Goal: Task Accomplishment & Management: Complete application form

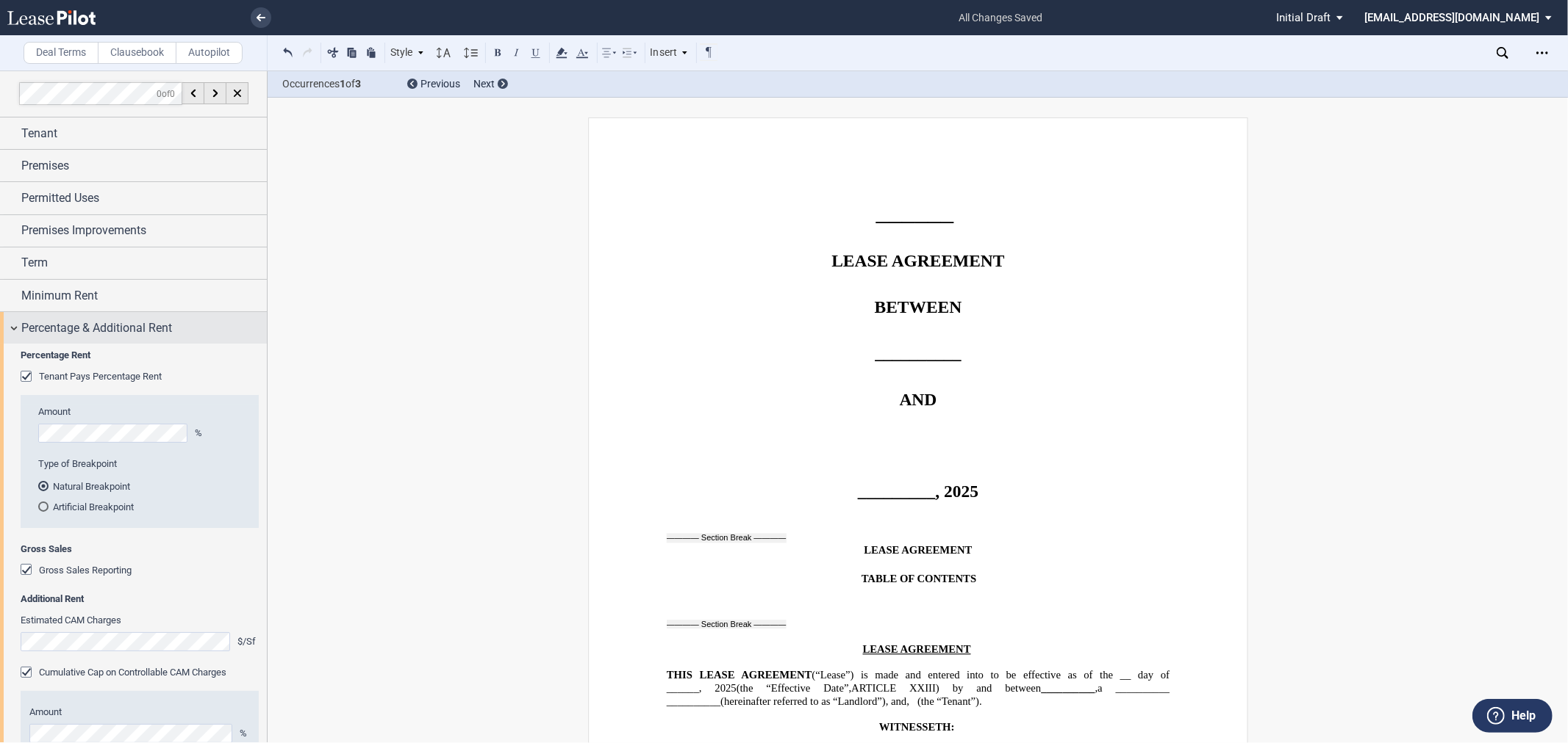
scroll to position [1216, 0]
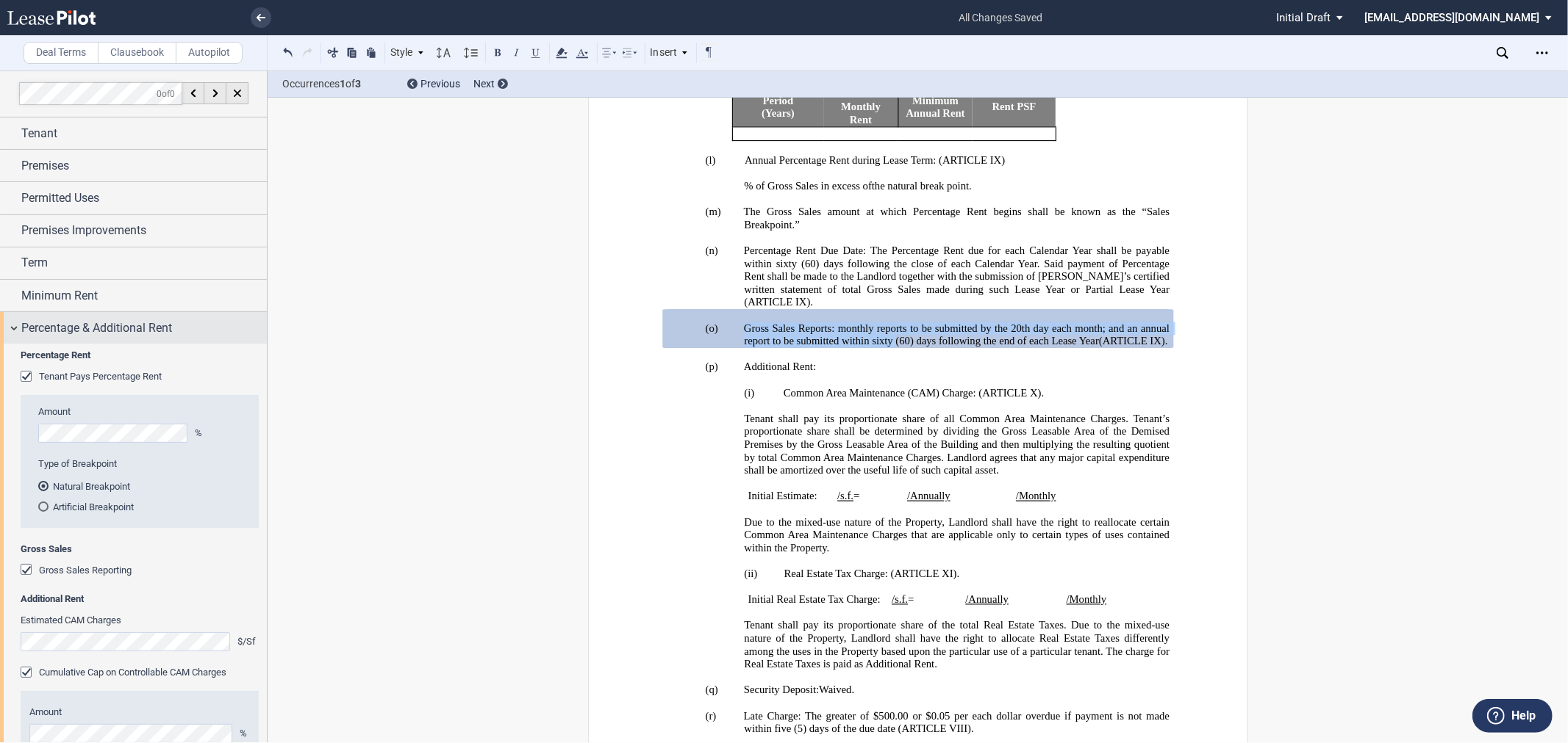
click at [72, 328] on span "Percentage & Additional Rent" at bounding box center [96, 328] width 151 height 17
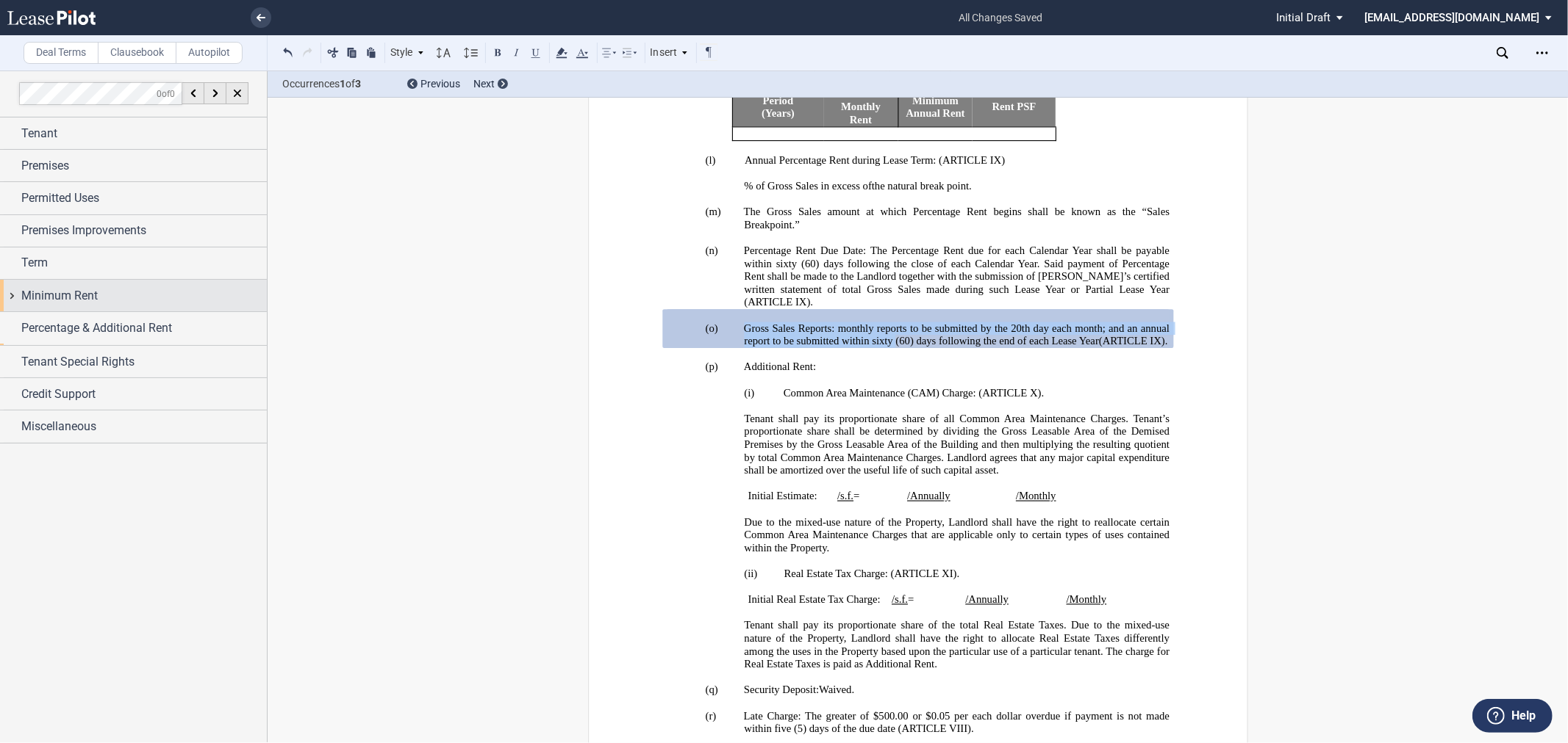
click at [88, 296] on span "Minimum Rent" at bounding box center [59, 296] width 77 height 17
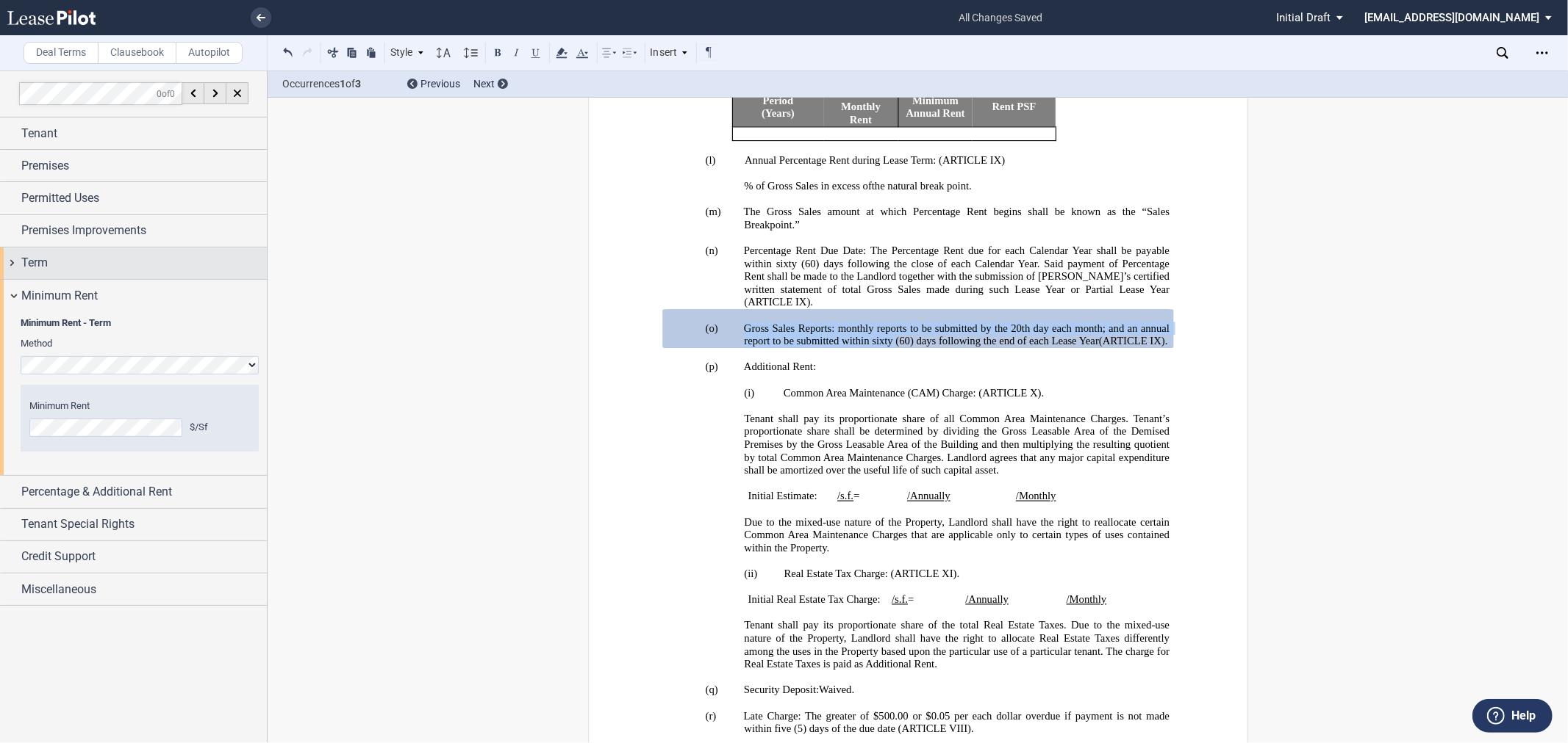
click at [65, 261] on div "Term" at bounding box center [143, 262] width 245 height 17
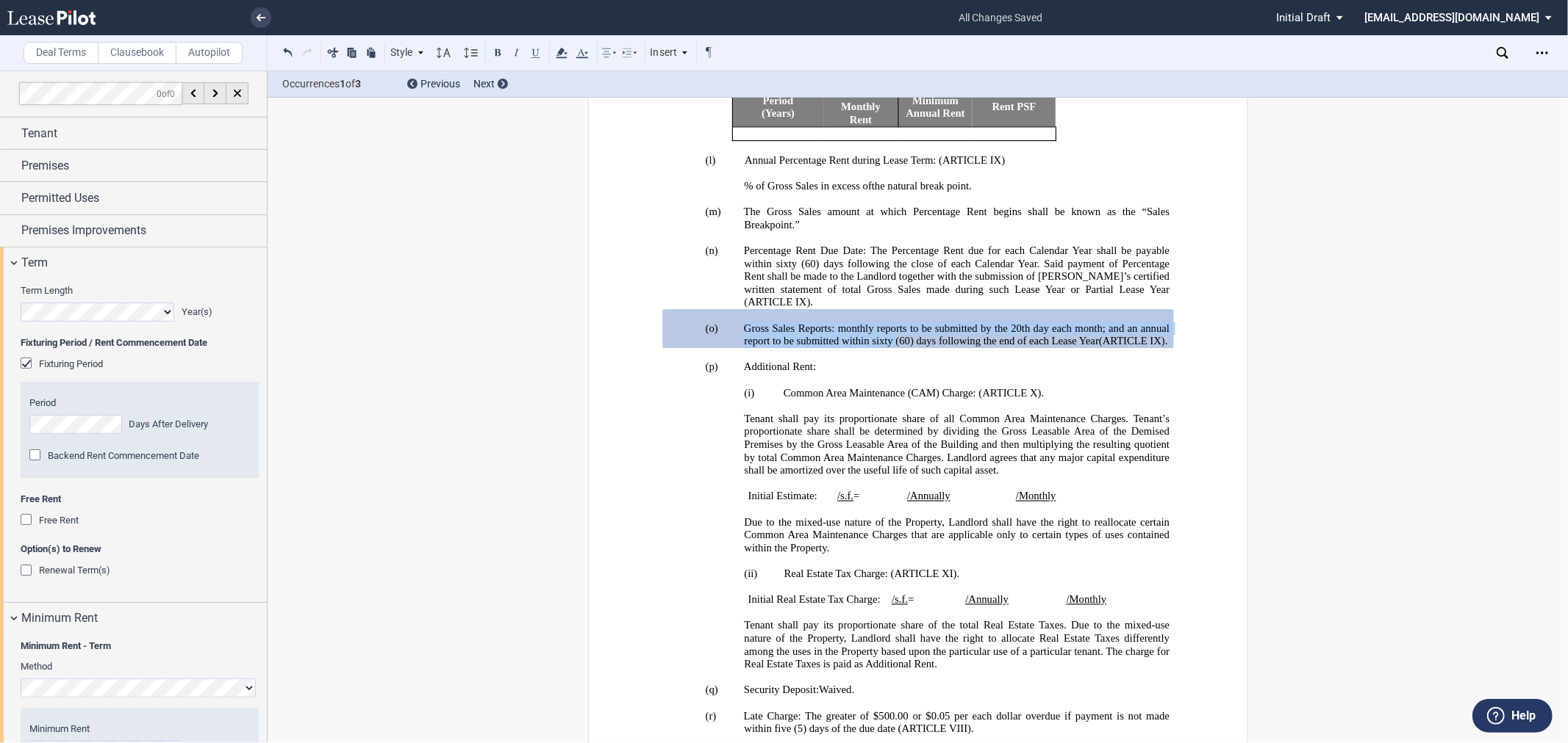
click at [31, 573] on div "Renewal Term(s)" at bounding box center [28, 572] width 15 height 15
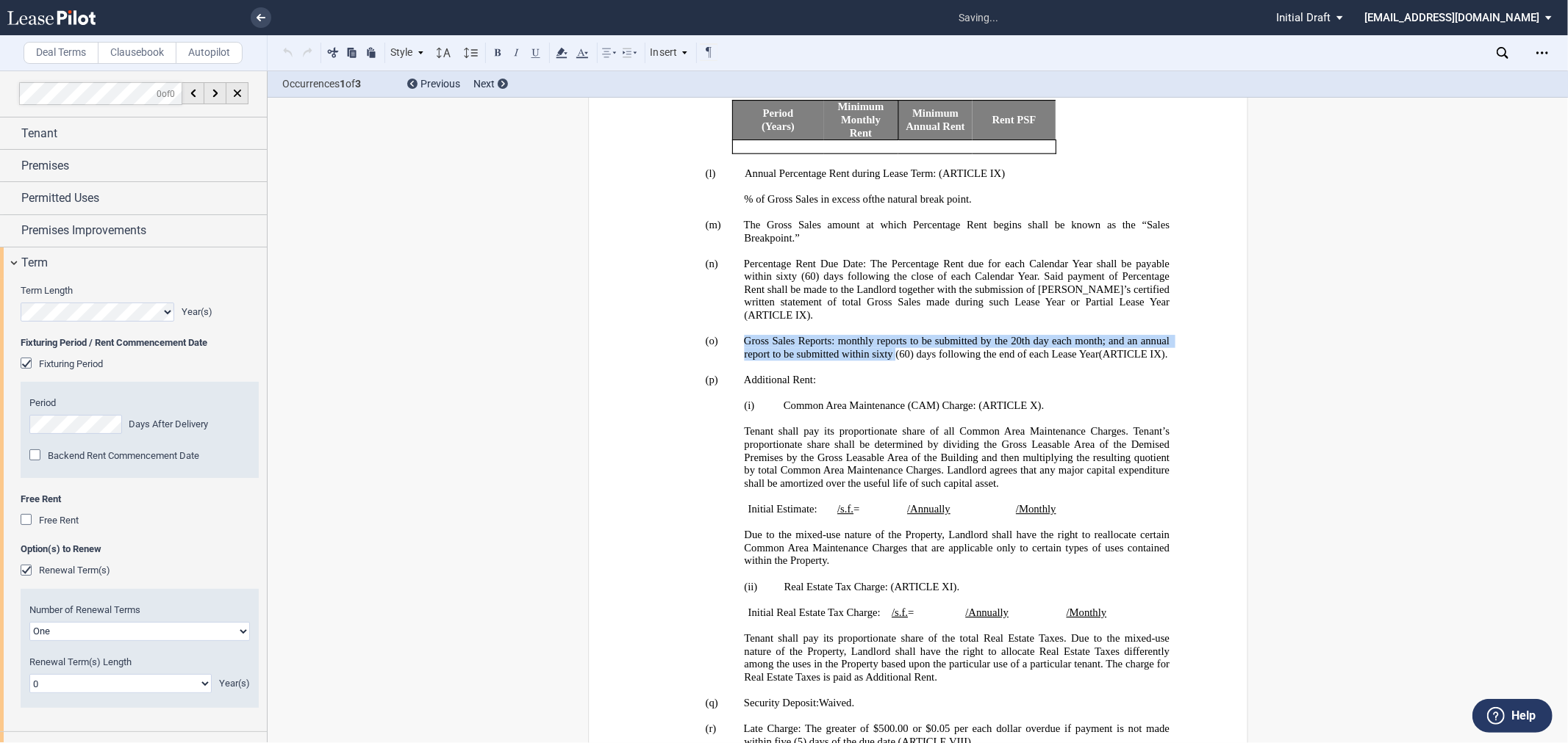
scroll to position [136, 0]
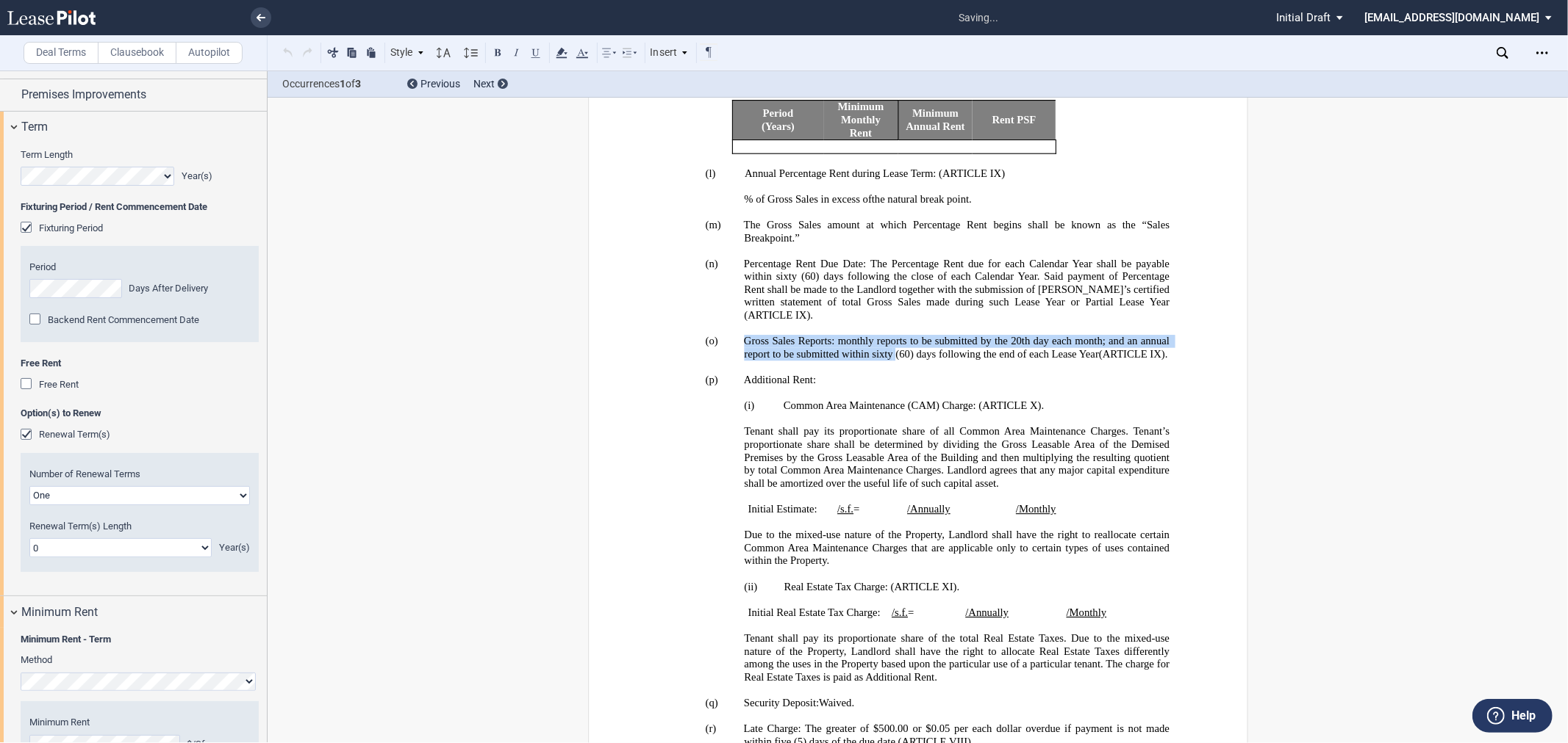
click at [116, 549] on select "0 1 2 3 4 5 6 7 8 9 10 11 12 13 14 15 16 17 18 19 20" at bounding box center [120, 548] width 182 height 19
select select "number:5"
click at [30, 538] on select "0 1 2 3 4 5 6 7 8 9 10 11 12 13 14 15 16 17 18 19 20" at bounding box center [120, 548] width 182 height 19
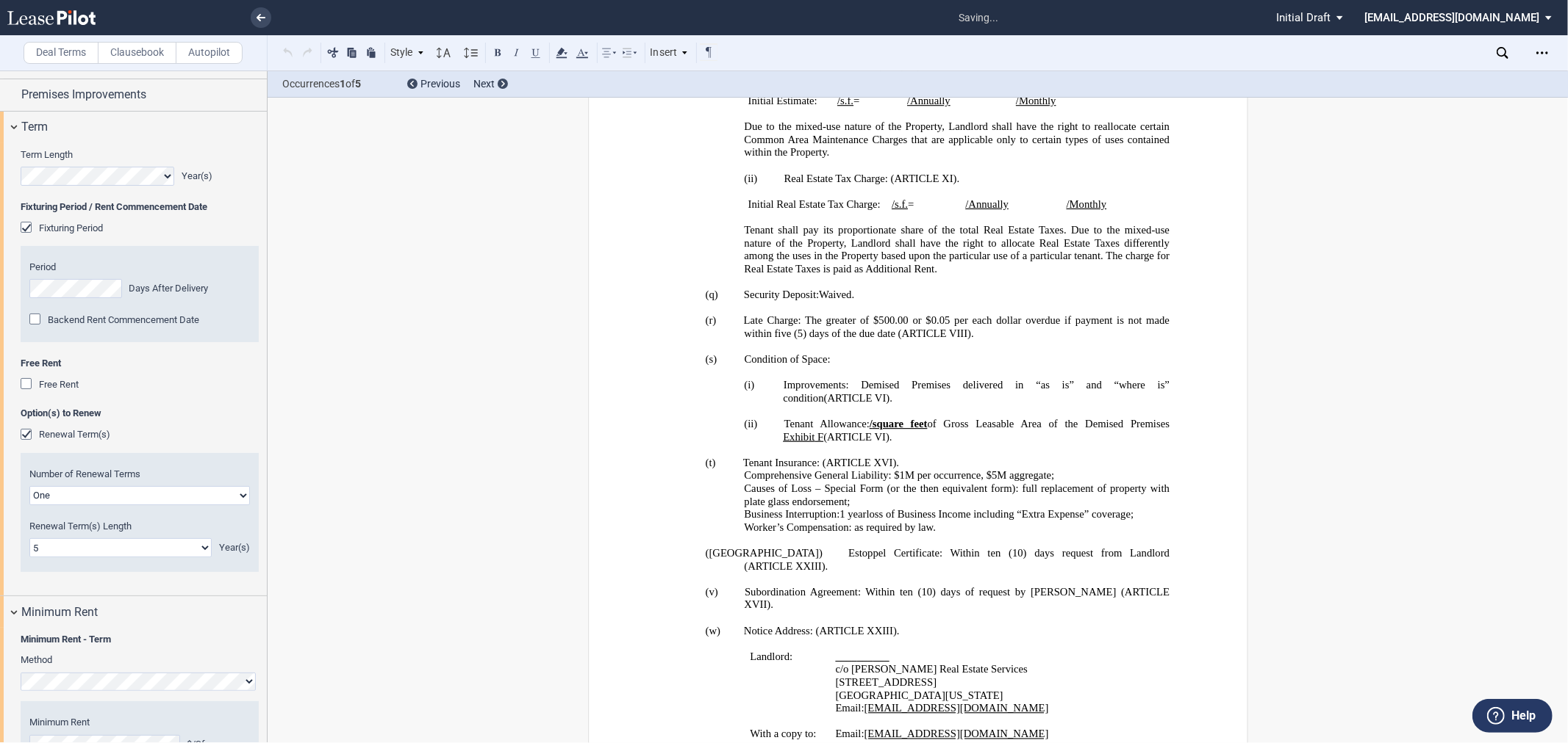
scroll to position [2385, 0]
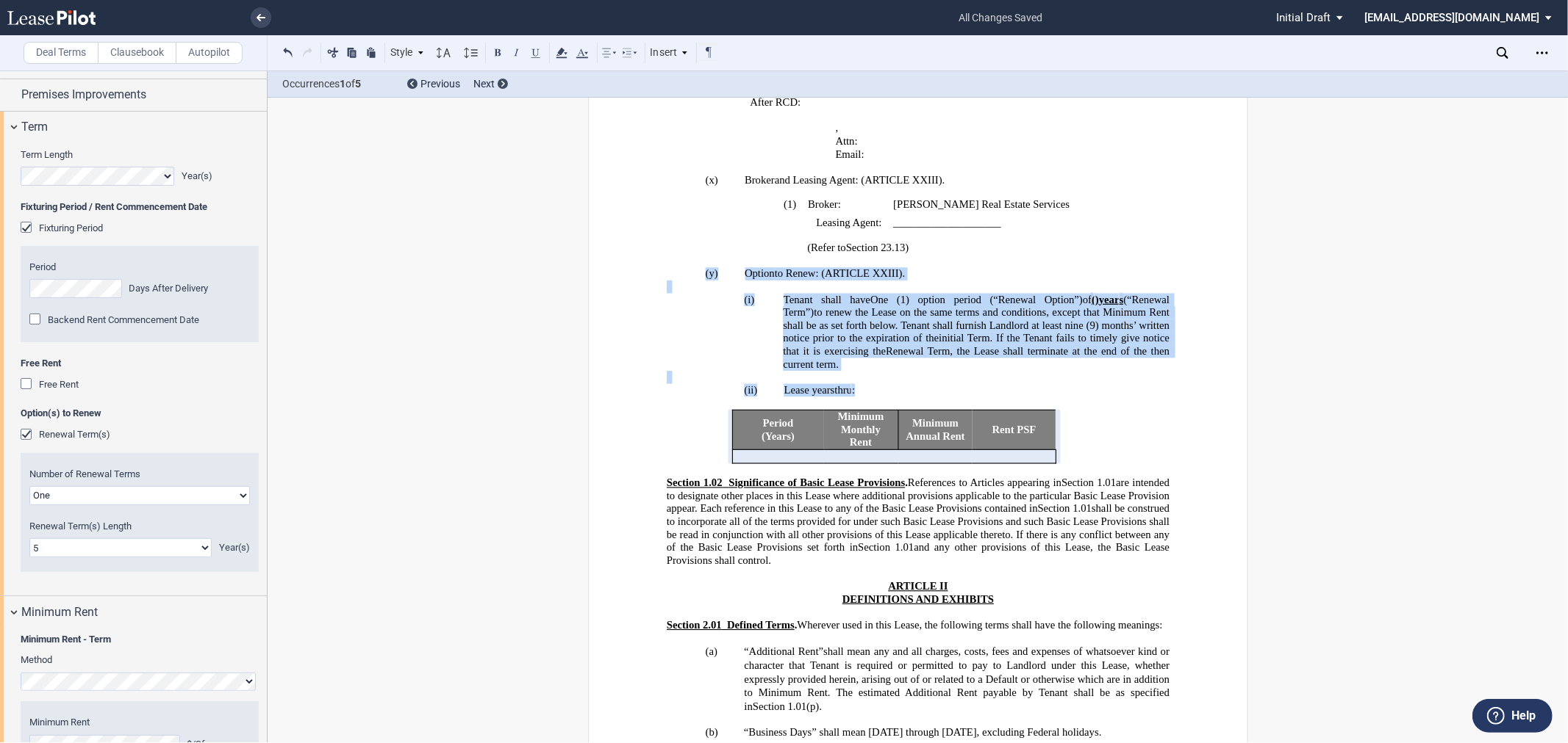
drag, startPoint x: 893, startPoint y: 459, endPoint x: 695, endPoint y: 336, distance: 233.1
click at [695, 336] on div "!!SET_LEVEL_2!! !!CRAW_LEASE_LEVEL_3!! (y) Option Options to Renew: ( ﻿ ARTICLE…" at bounding box center [917, 359] width 503 height 209
click at [498, 78] on div at bounding box center [503, 84] width 10 height 10
click at [488, 86] on span "Next" at bounding box center [483, 83] width 21 height 11
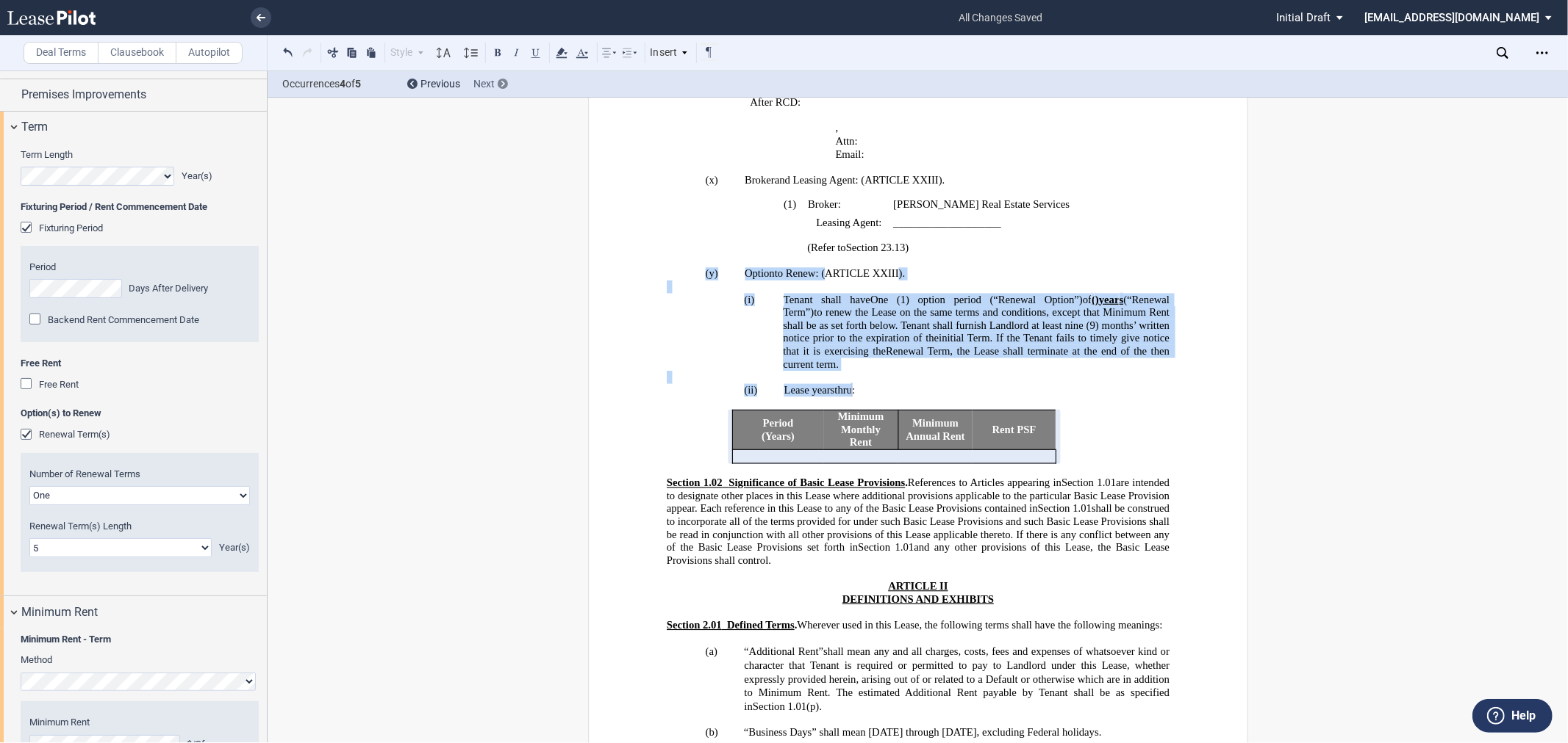
click at [488, 86] on span "Next" at bounding box center [483, 83] width 21 height 11
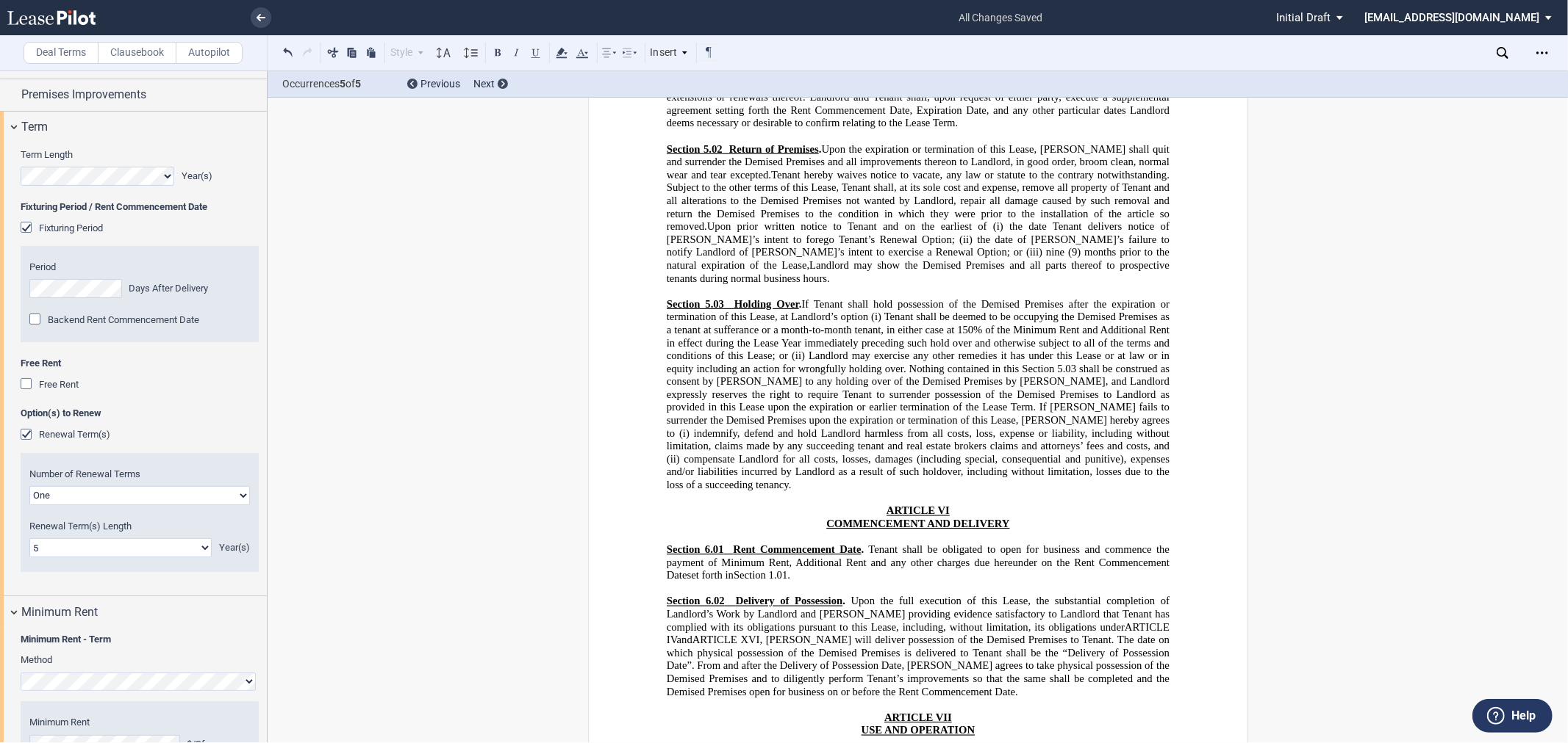
scroll to position [4154, 0]
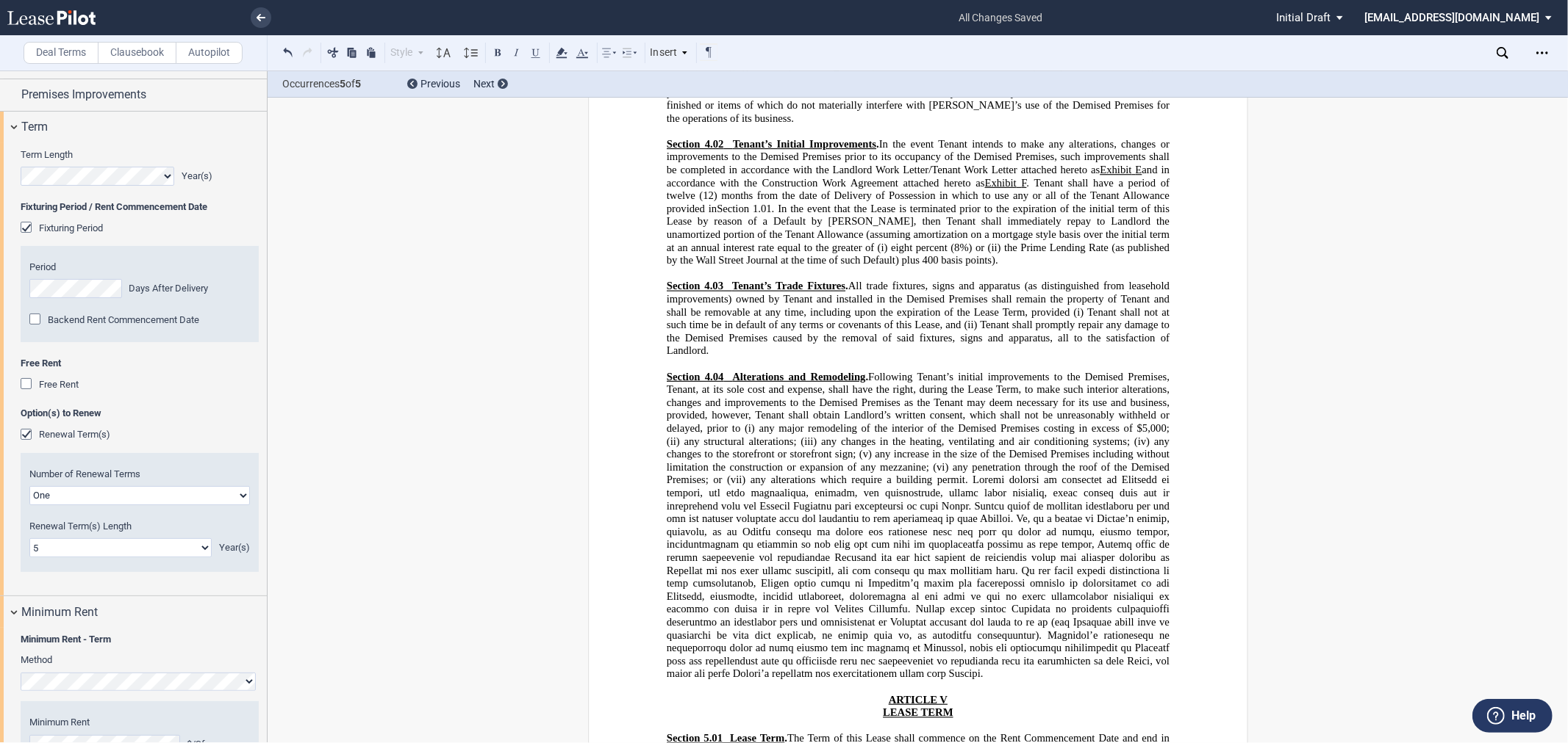
click at [1501, 53] on icon at bounding box center [1502, 52] width 11 height 11
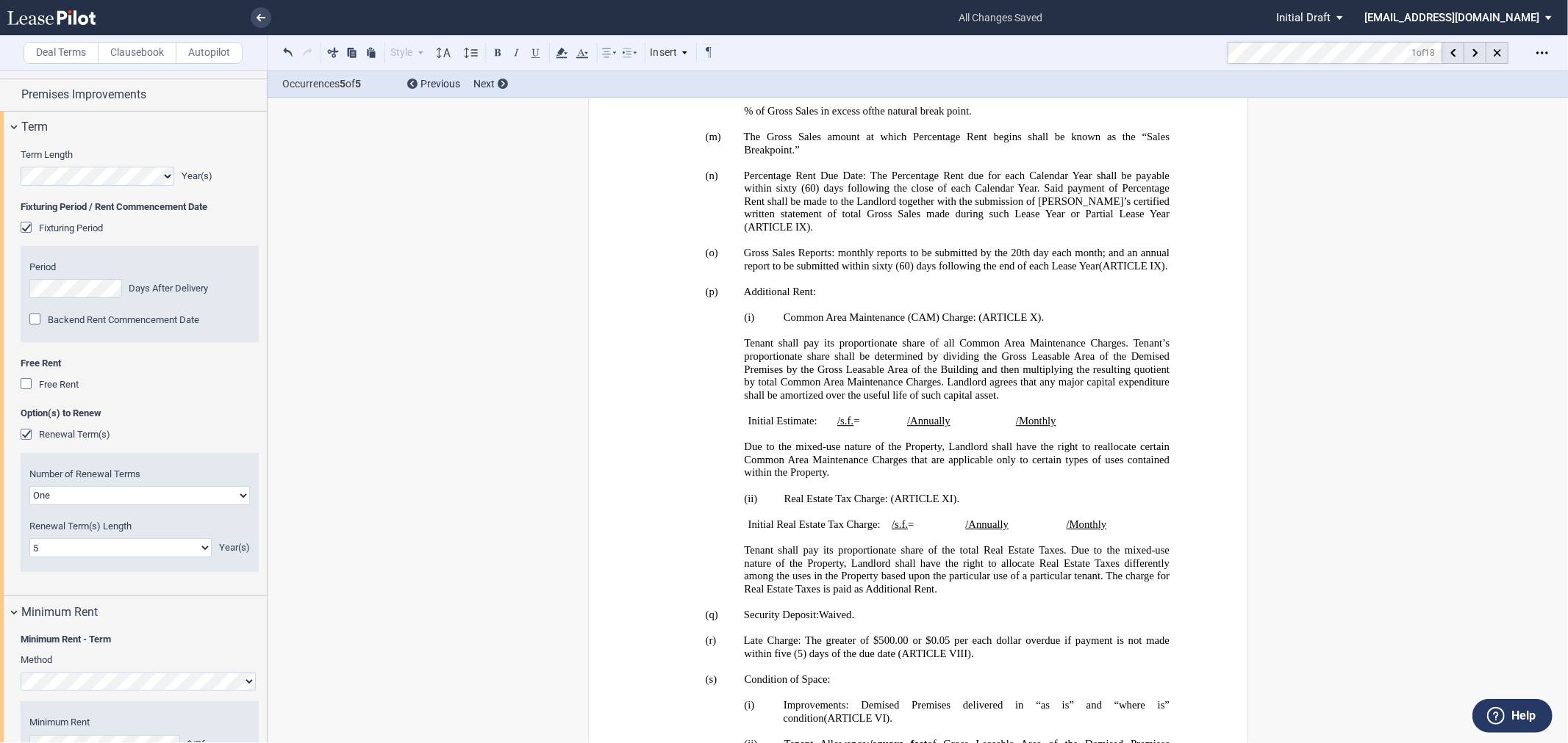
scroll to position [952, 0]
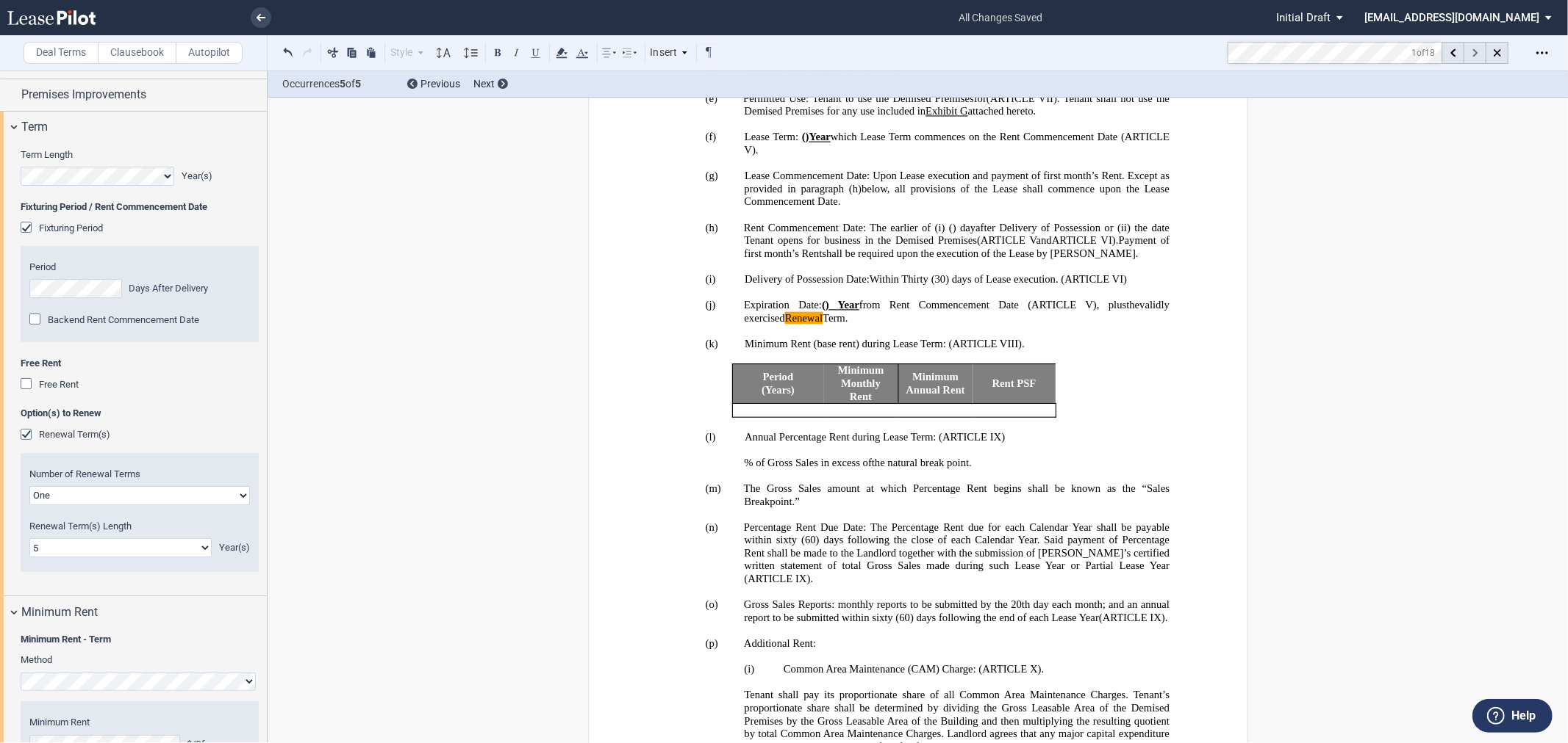
click at [1478, 55] on div at bounding box center [1475, 52] width 22 height 22
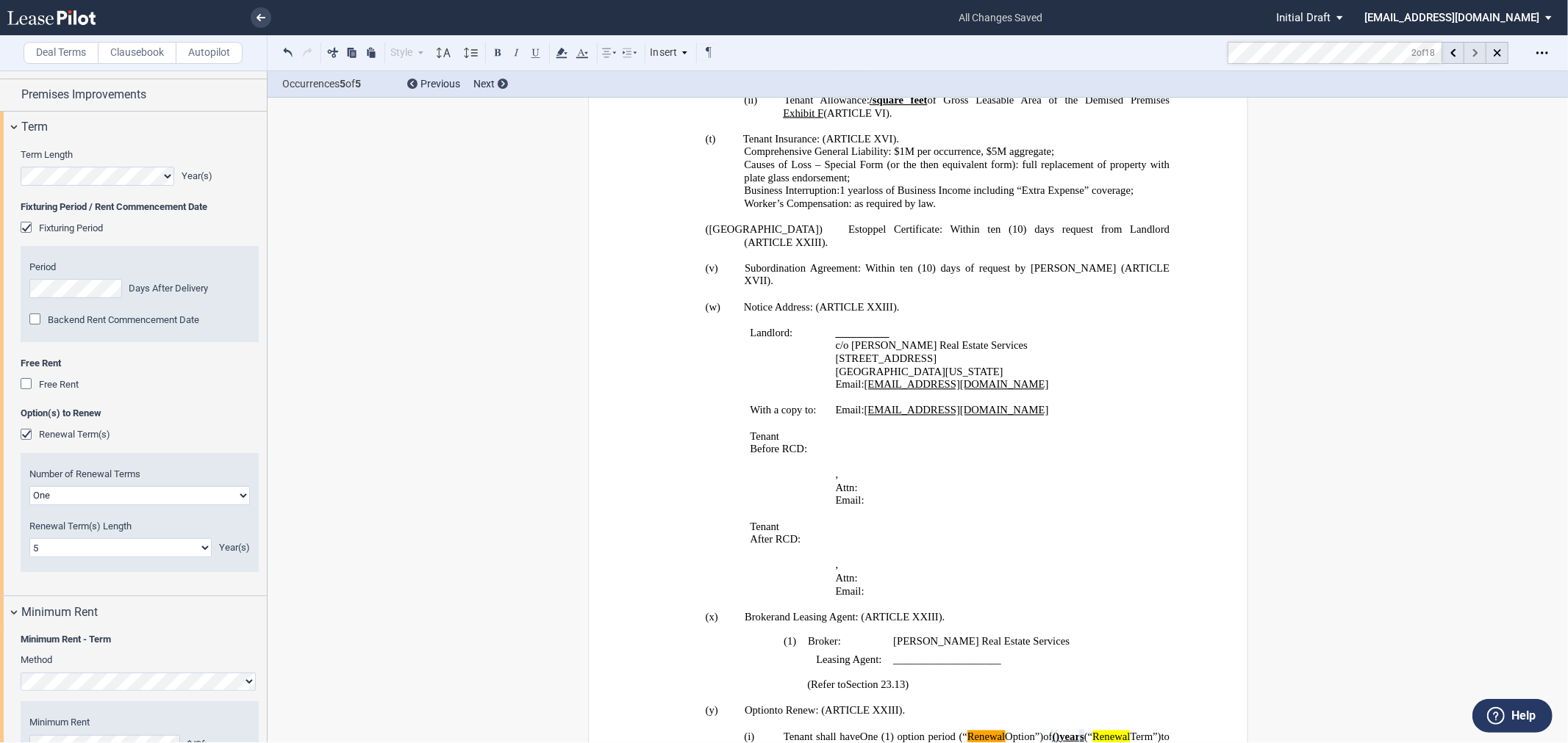
scroll to position [2385, 0]
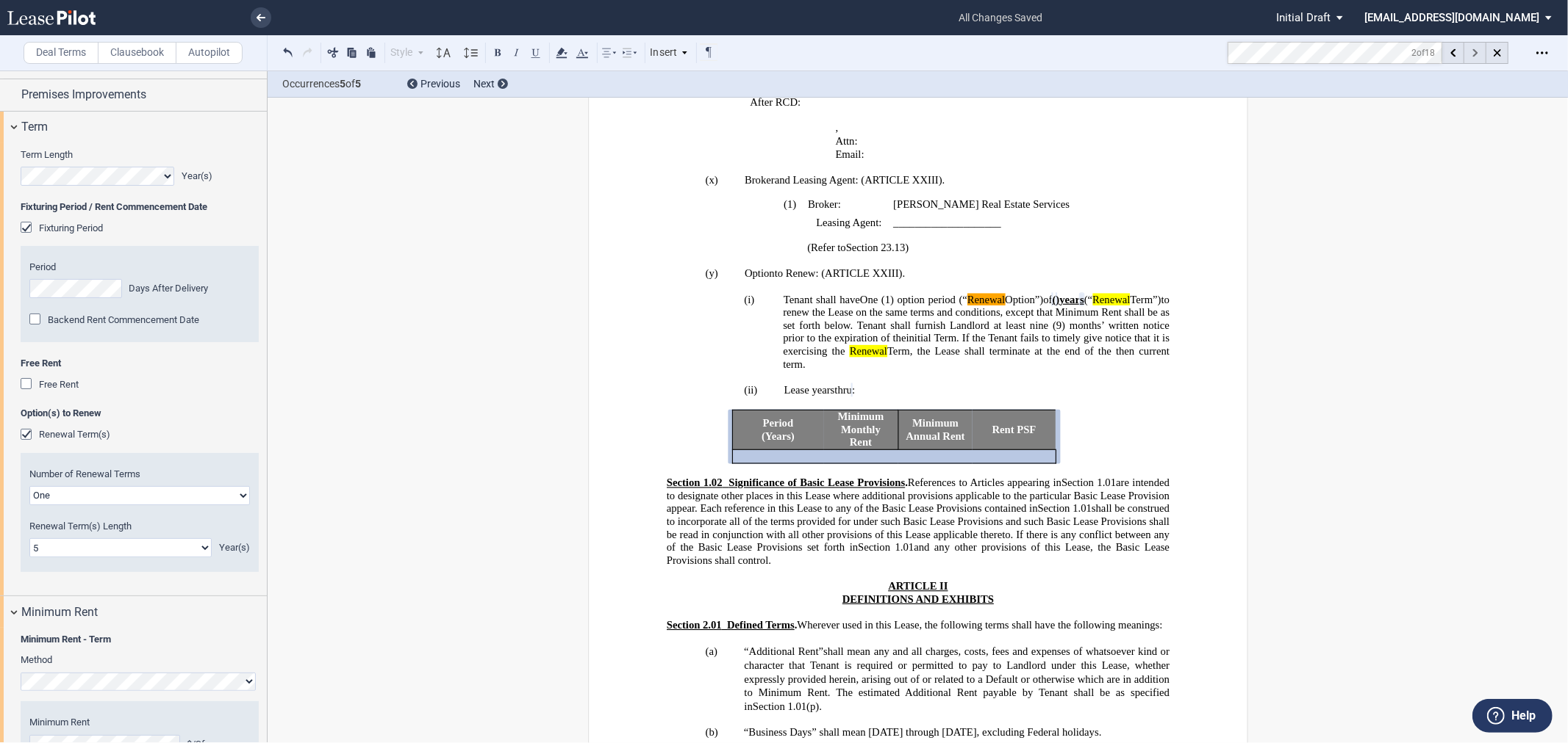
click at [1478, 55] on div at bounding box center [1475, 52] width 22 height 22
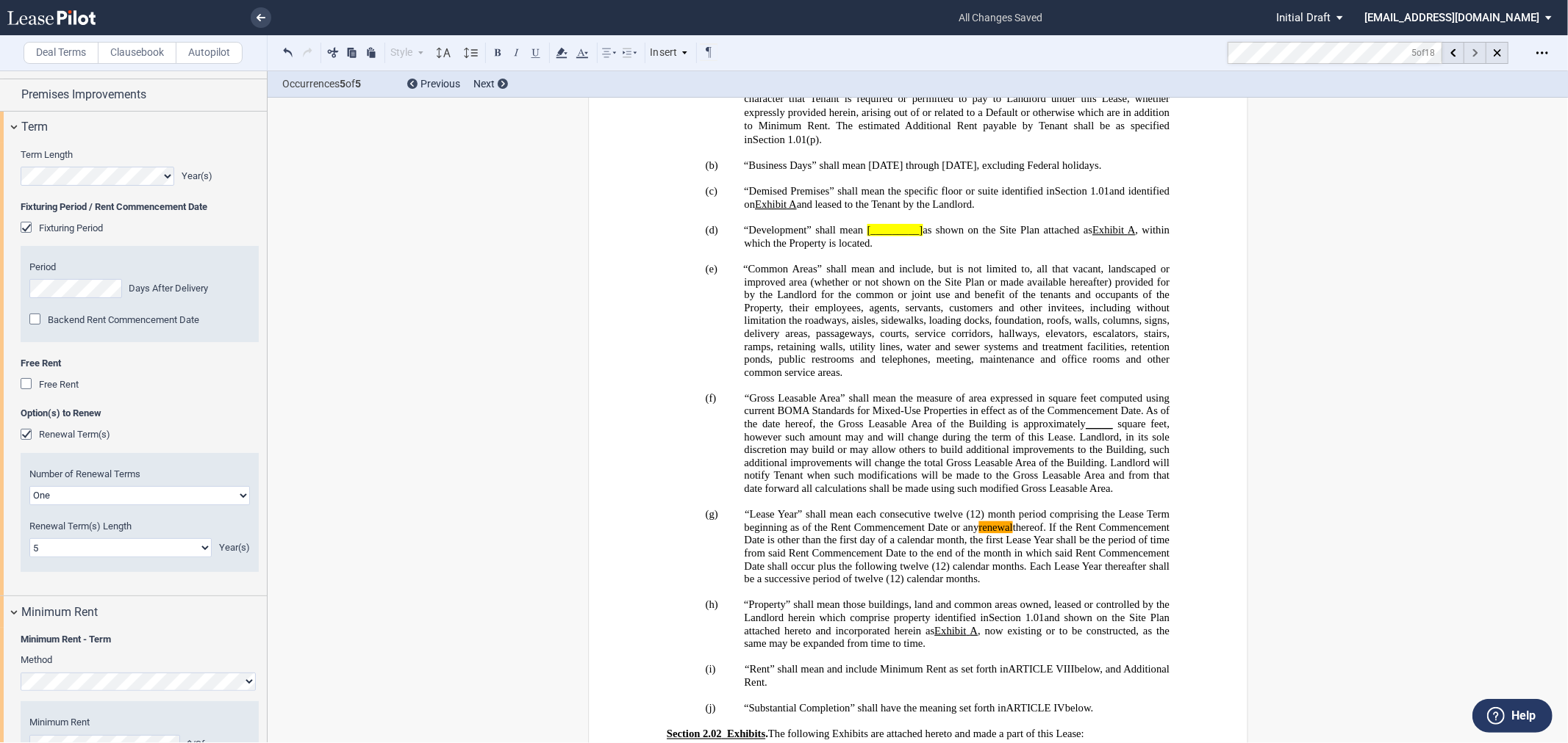
scroll to position [3201, 0]
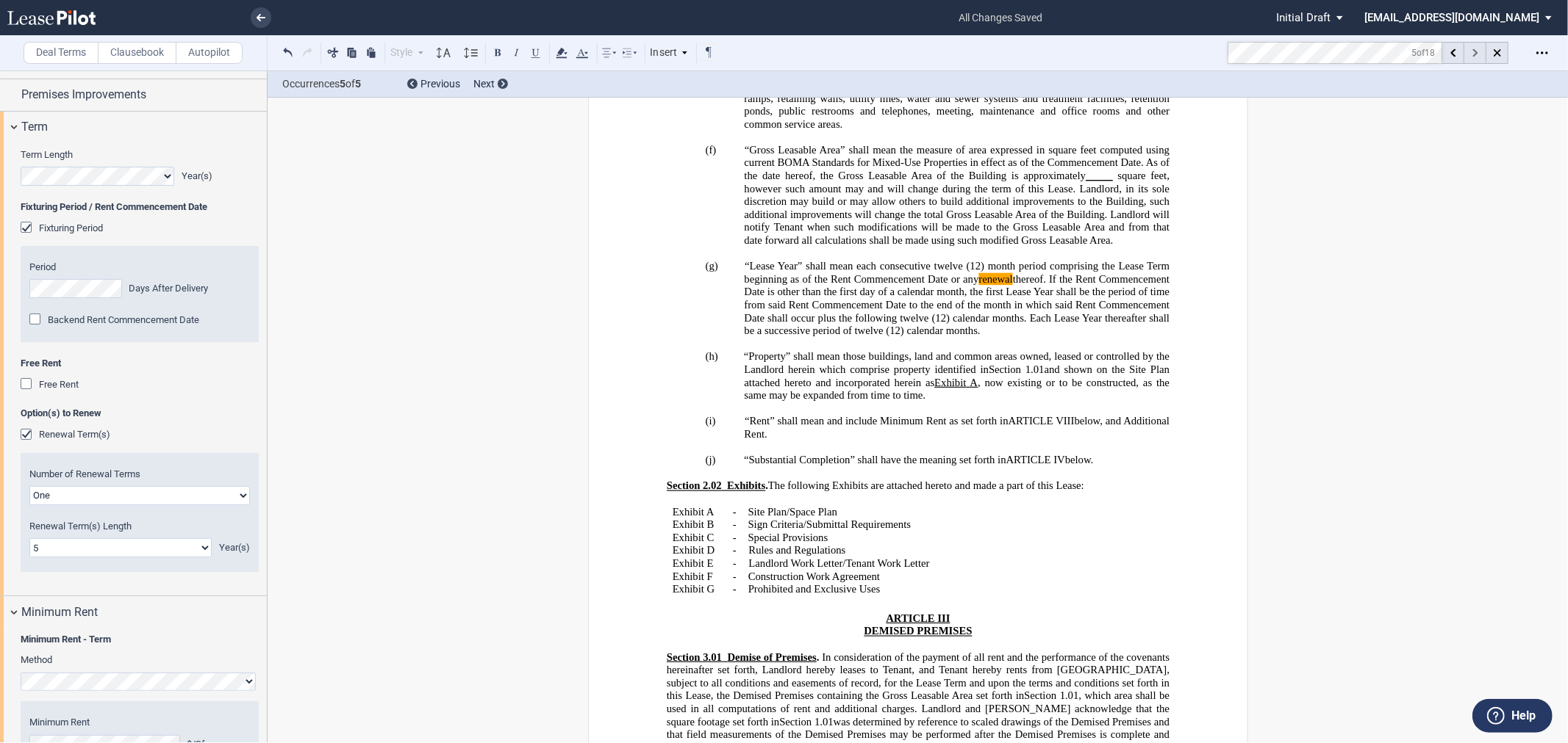
click at [1478, 52] on div at bounding box center [1475, 52] width 22 height 22
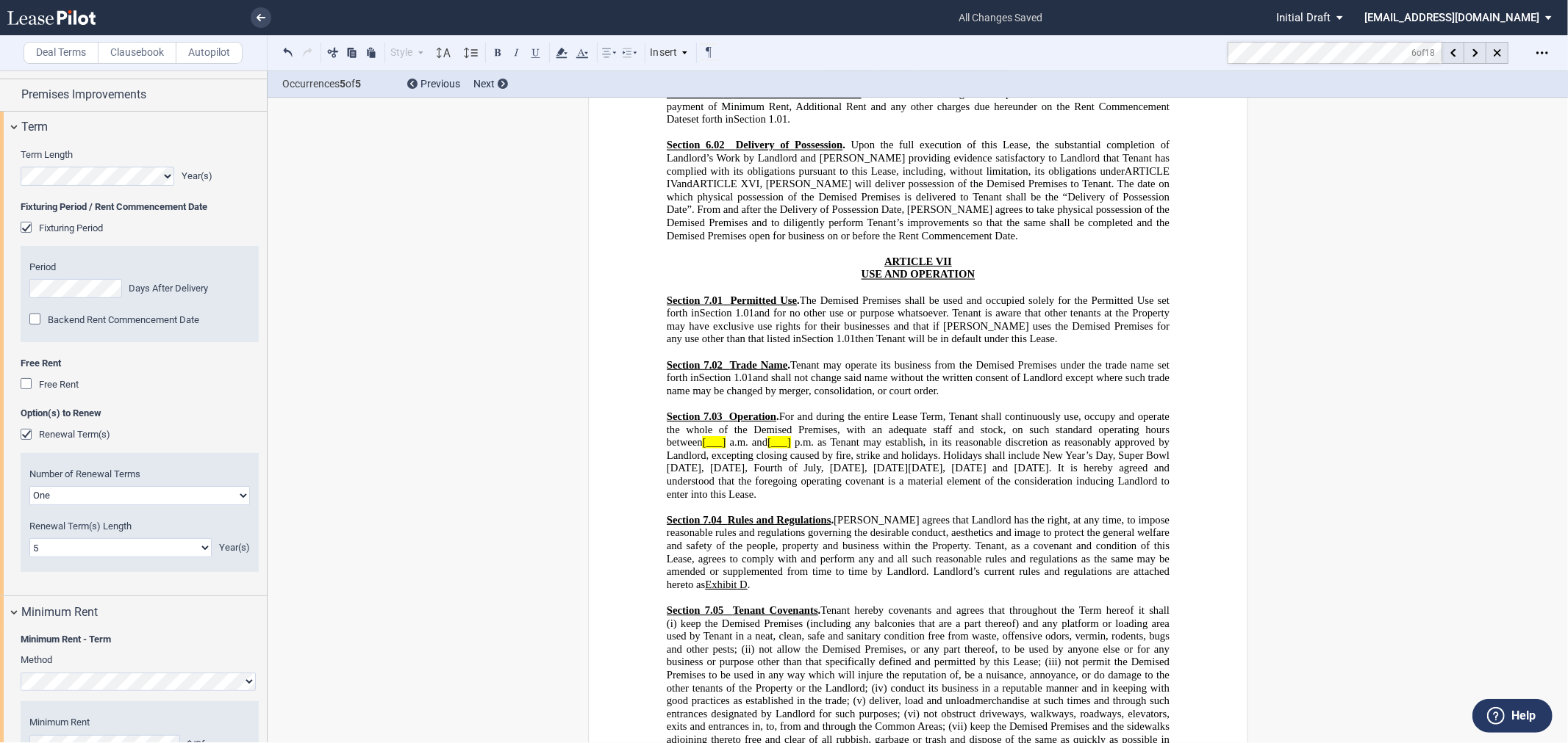
scroll to position [5392, 0]
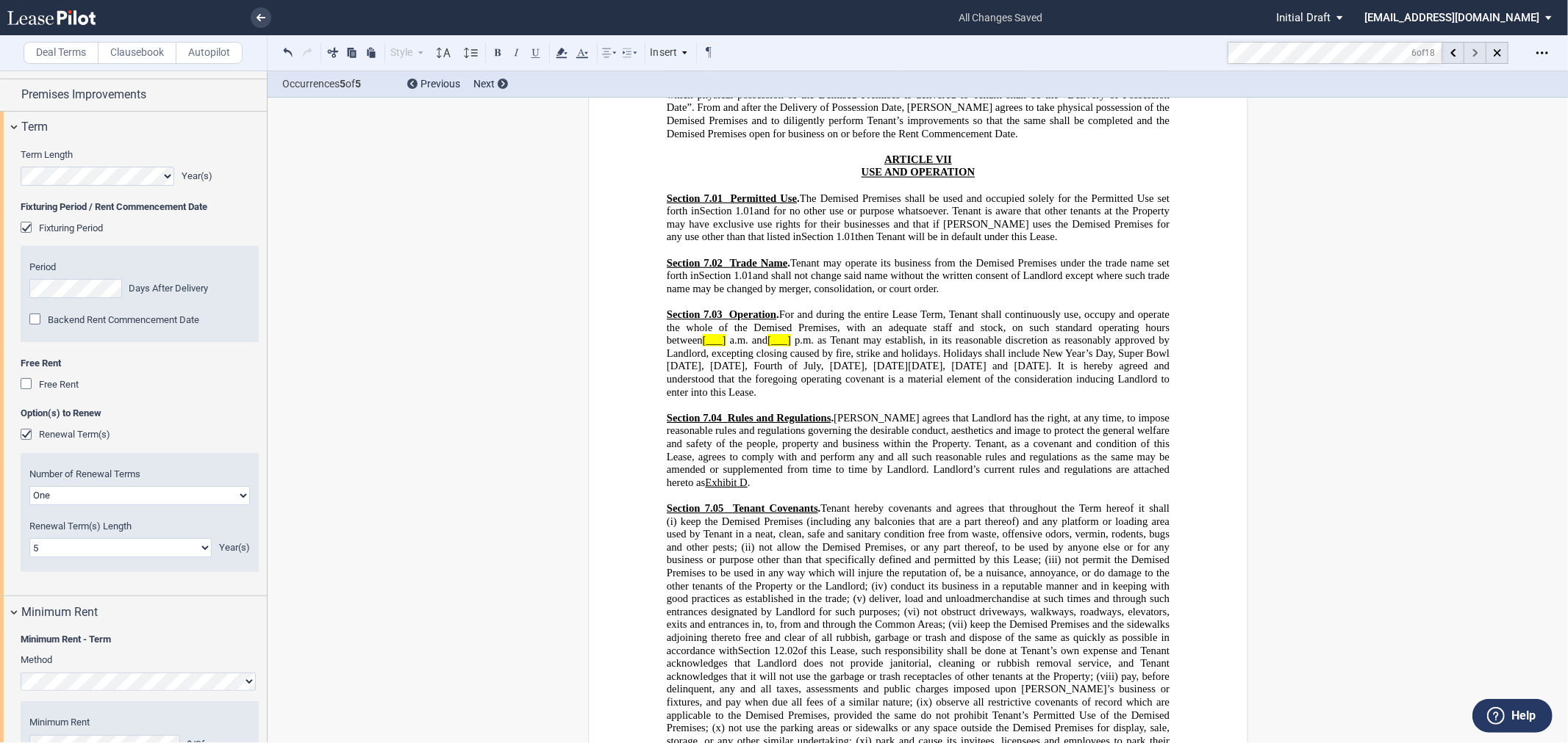
click at [1472, 53] on icon at bounding box center [1475, 52] width 5 height 8
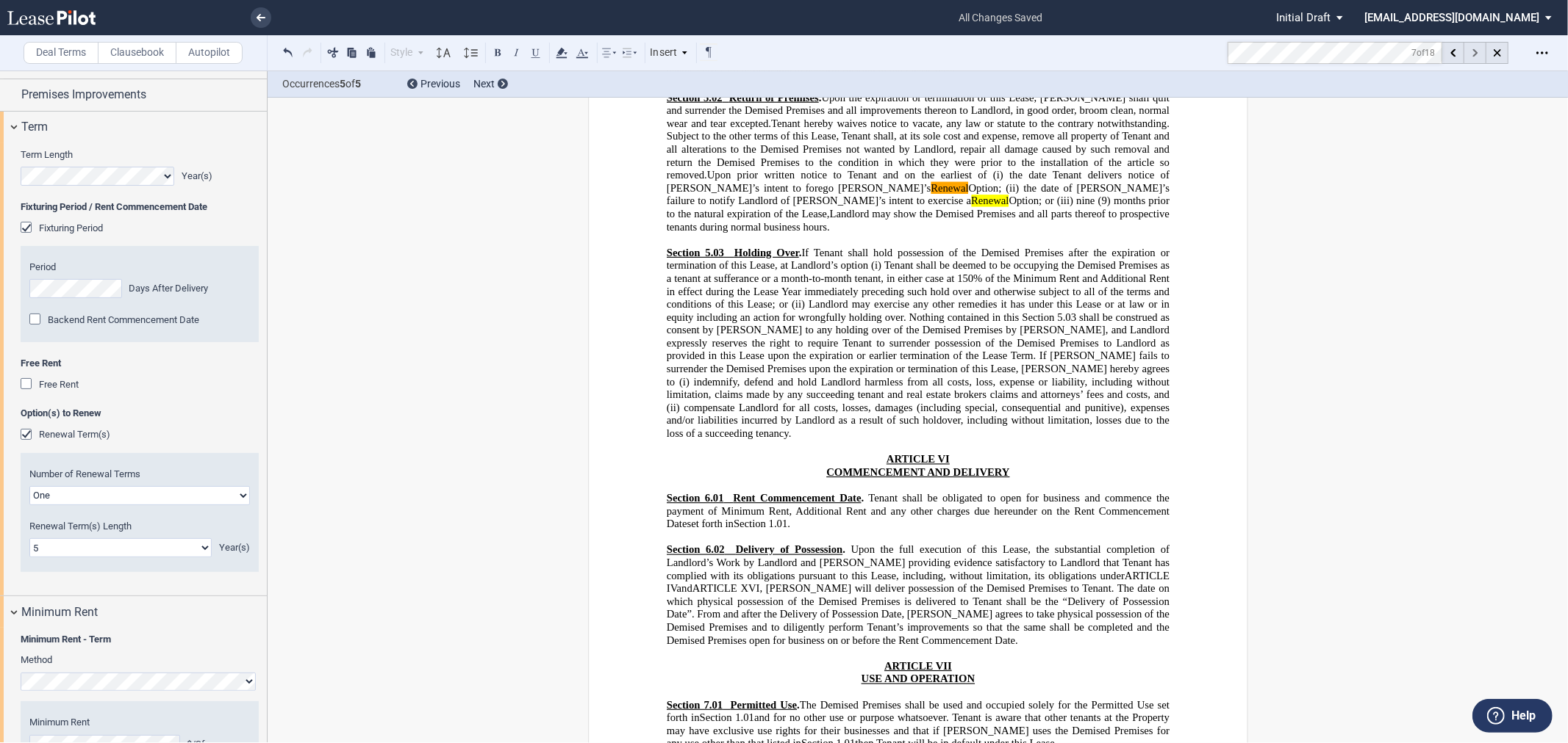
scroll to position [4860, 0]
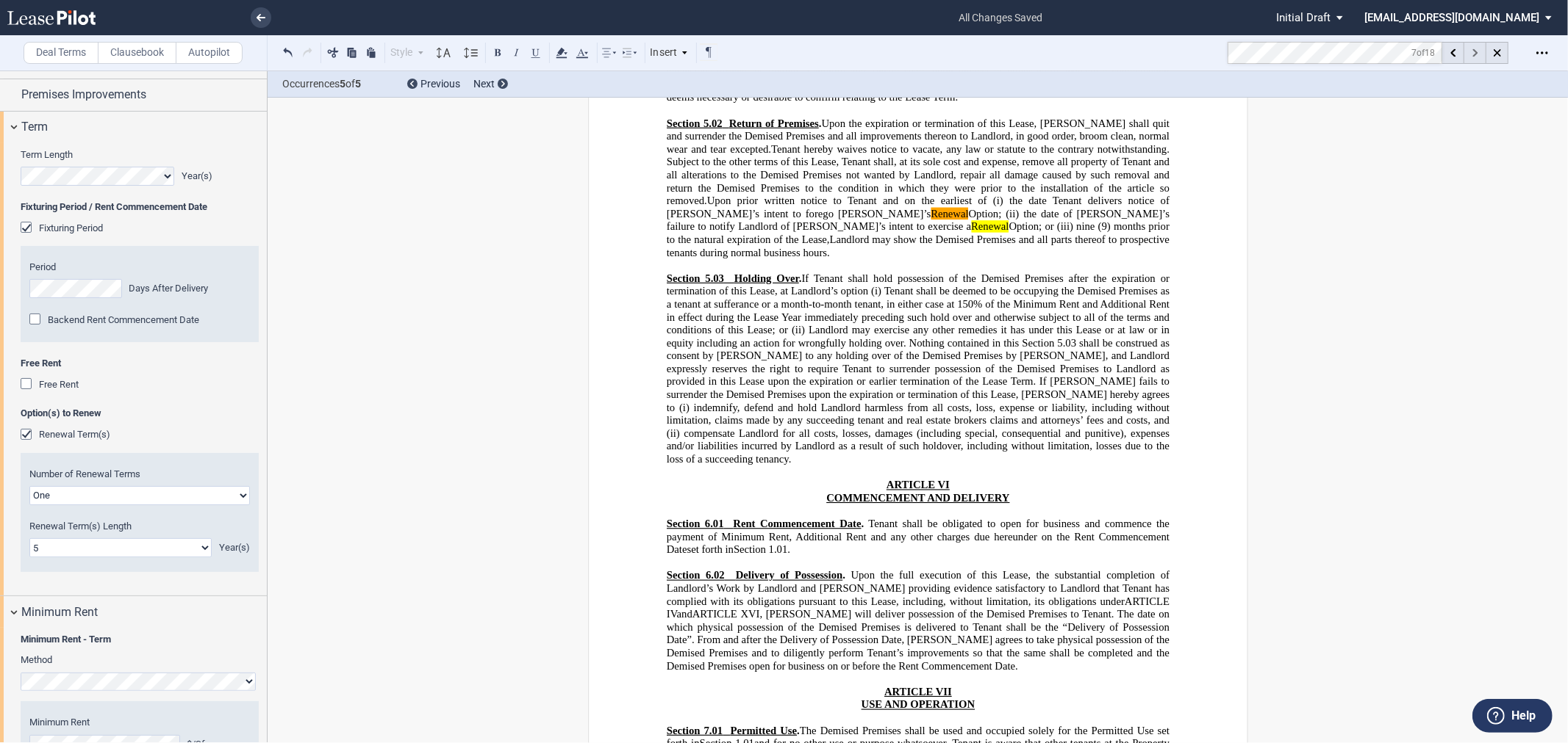
click at [1472, 53] on icon at bounding box center [1475, 52] width 5 height 8
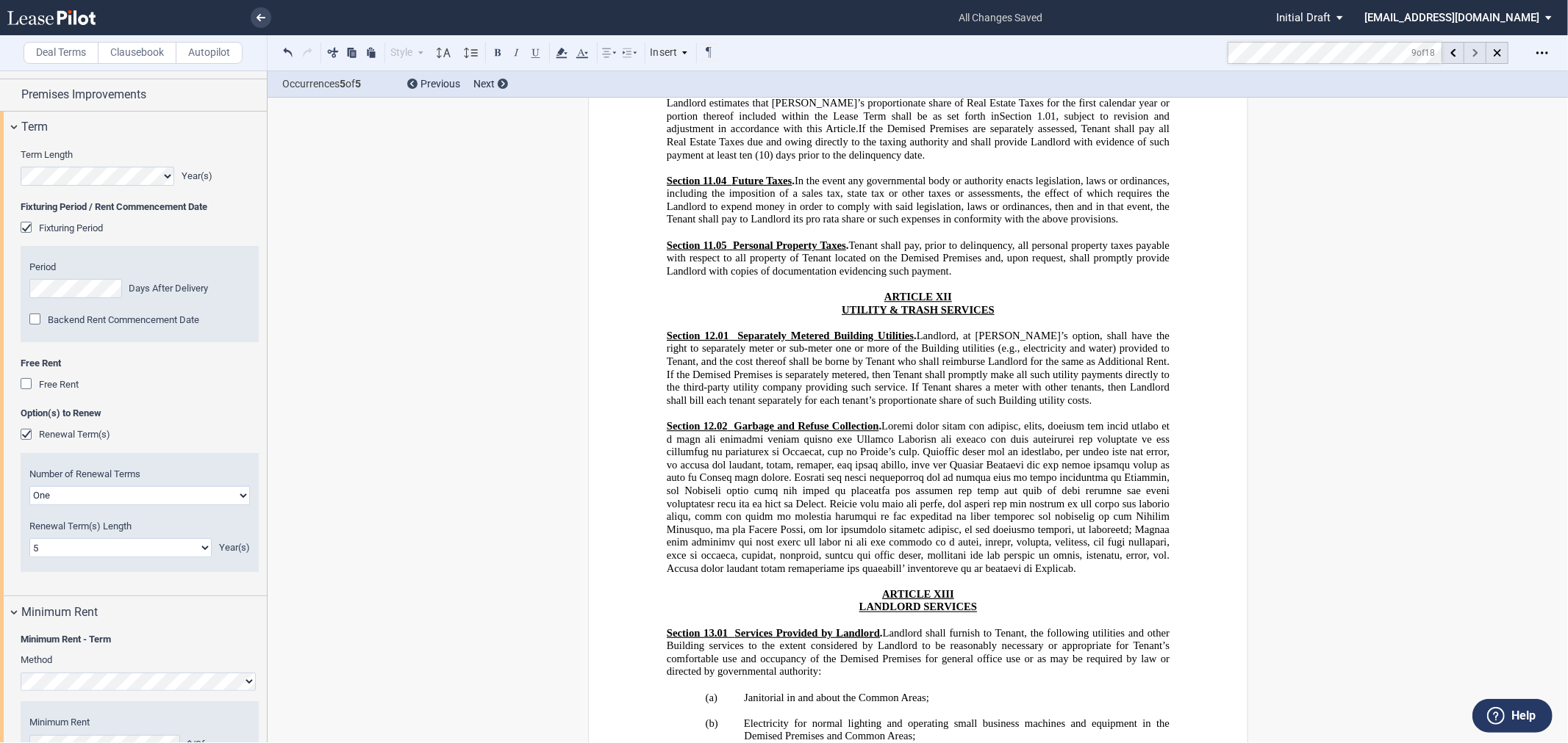
scroll to position [11014, 0]
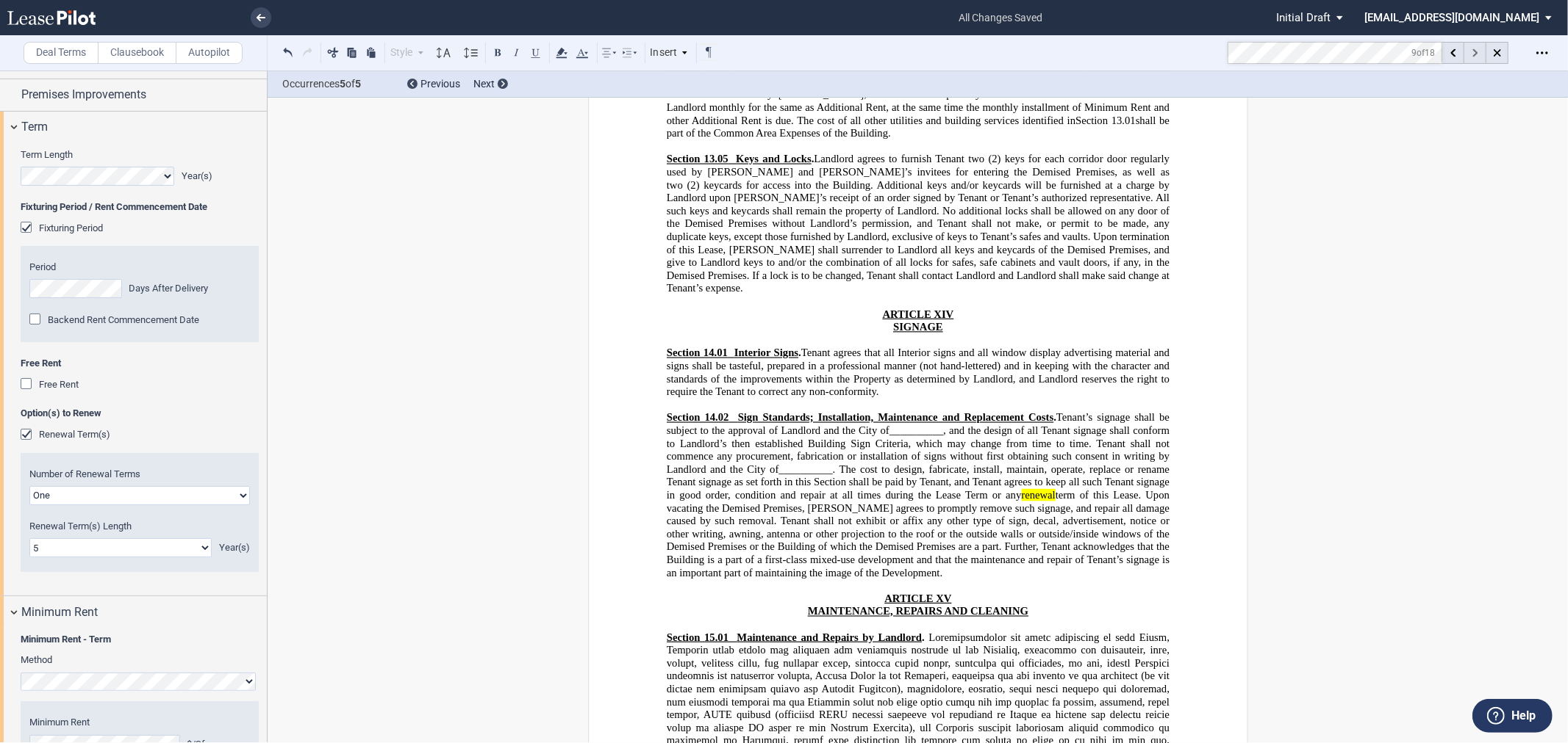
click at [1472, 53] on icon at bounding box center [1475, 52] width 5 height 8
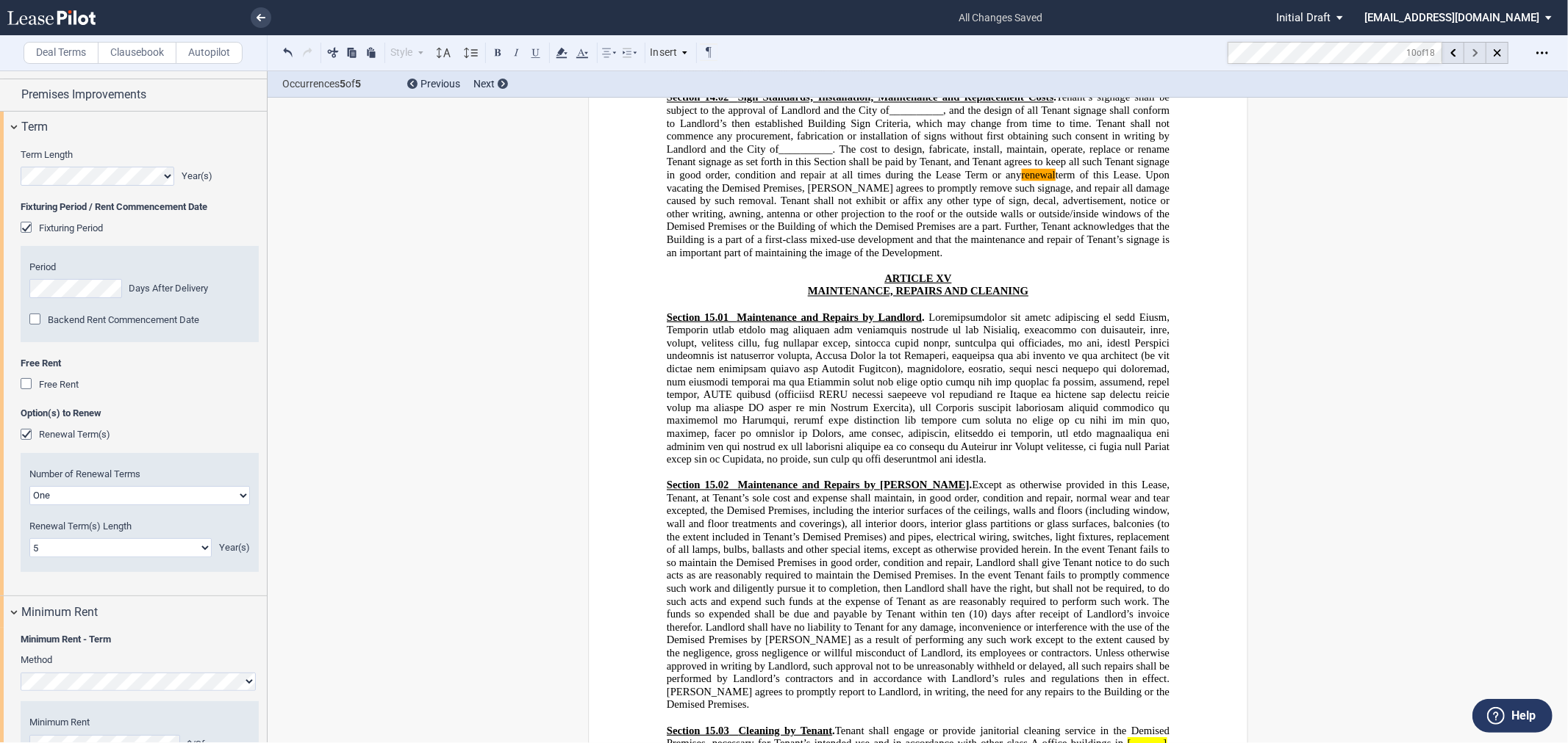
scroll to position [11553, 0]
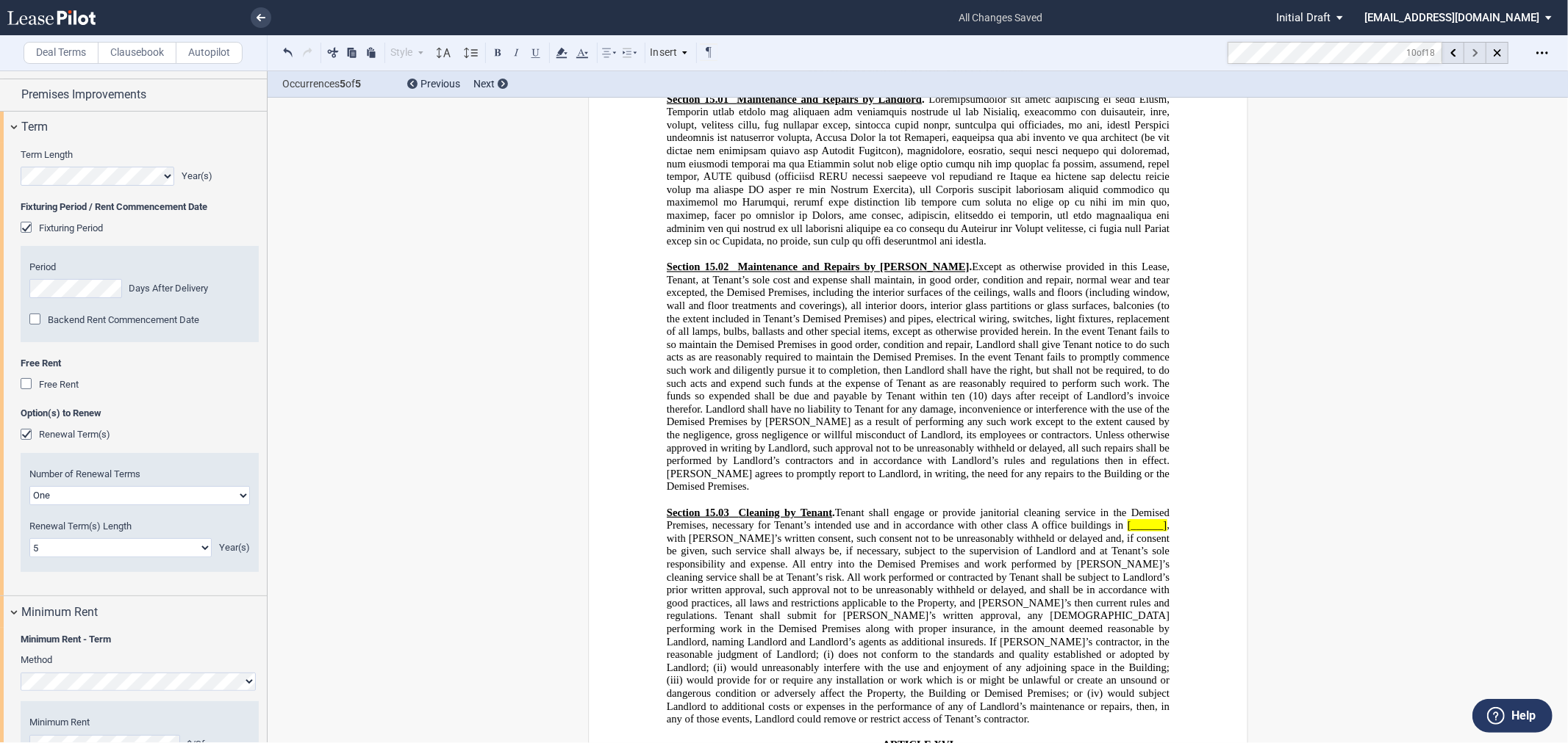
click at [1472, 53] on icon at bounding box center [1475, 52] width 5 height 8
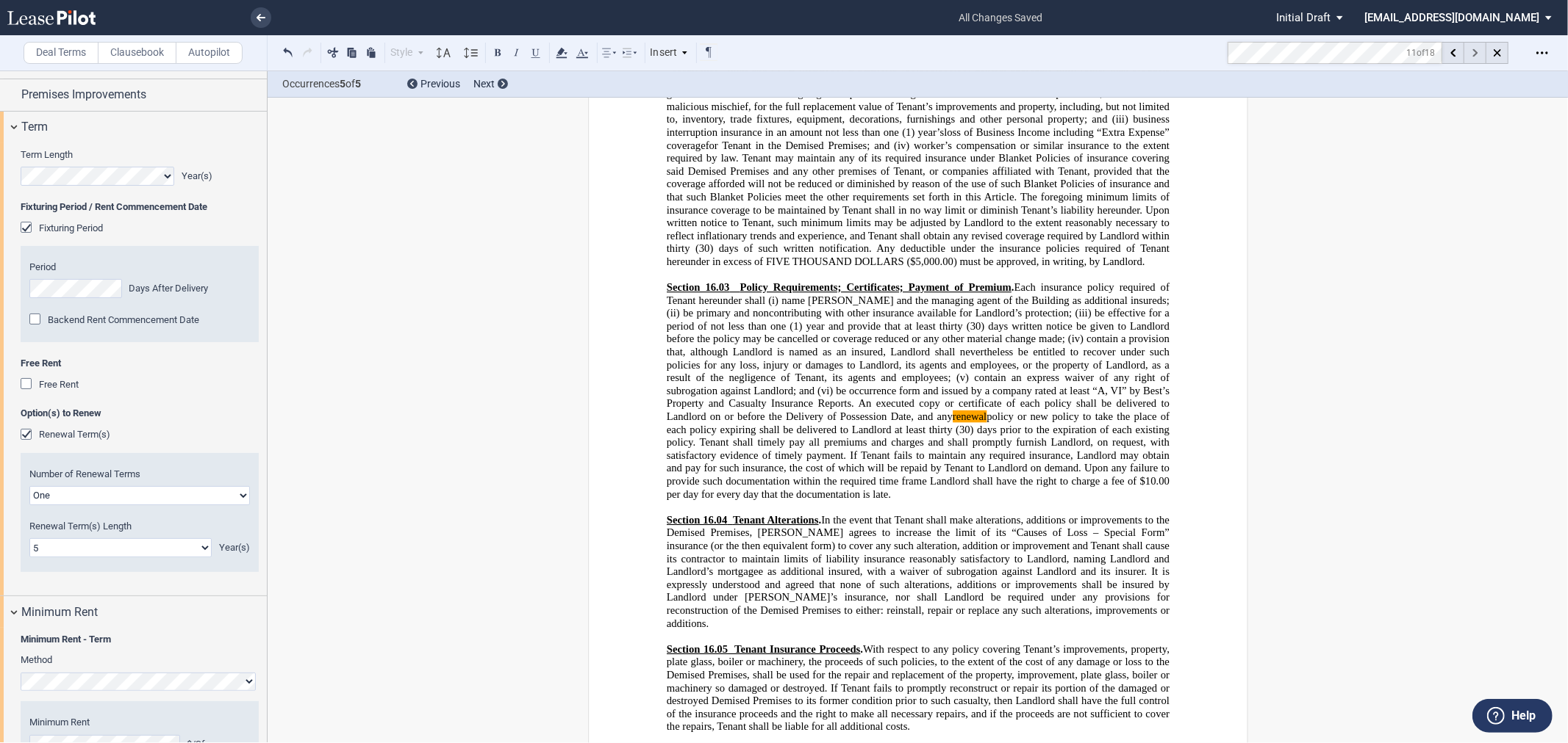
scroll to position [13020, 0]
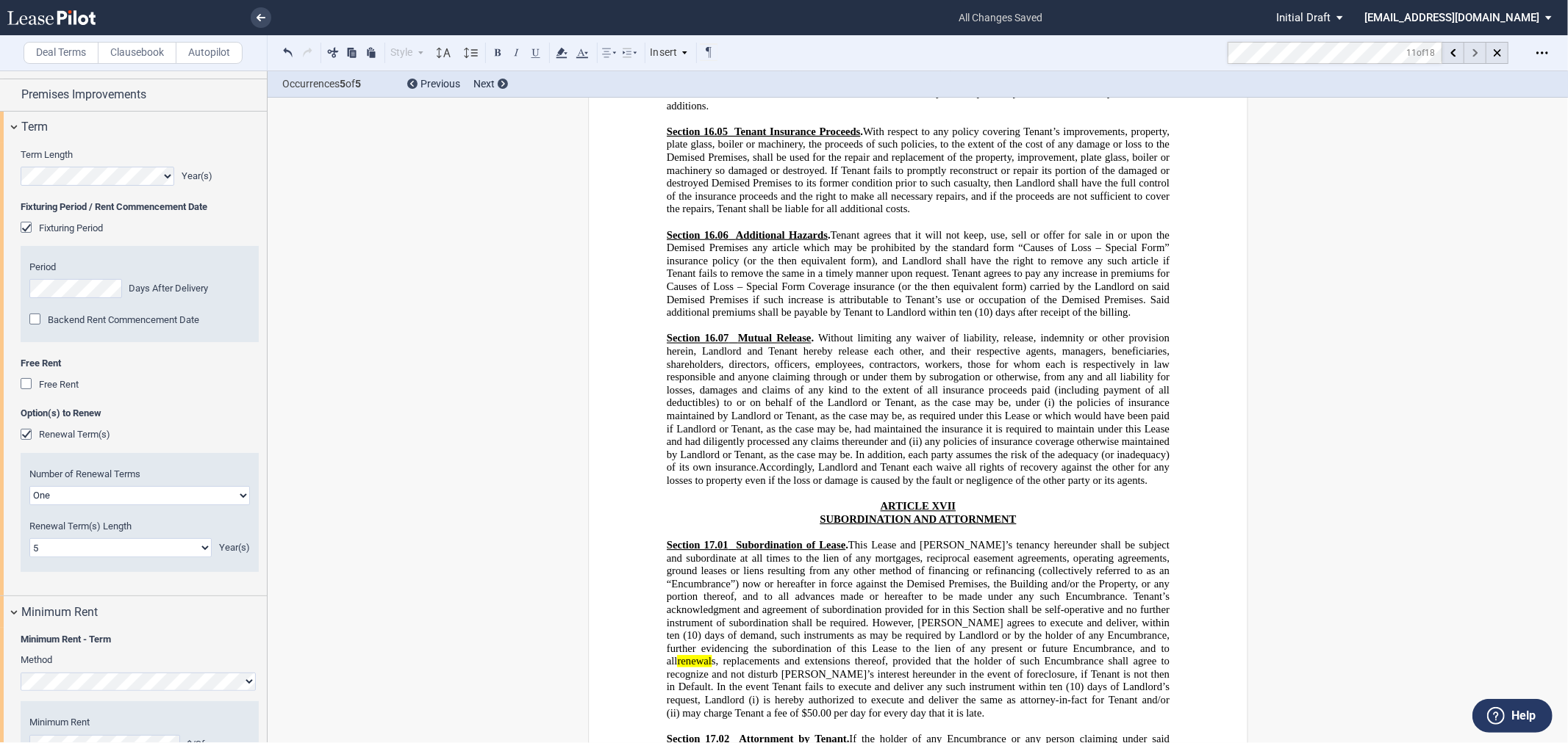
click at [1472, 53] on icon at bounding box center [1475, 52] width 5 height 8
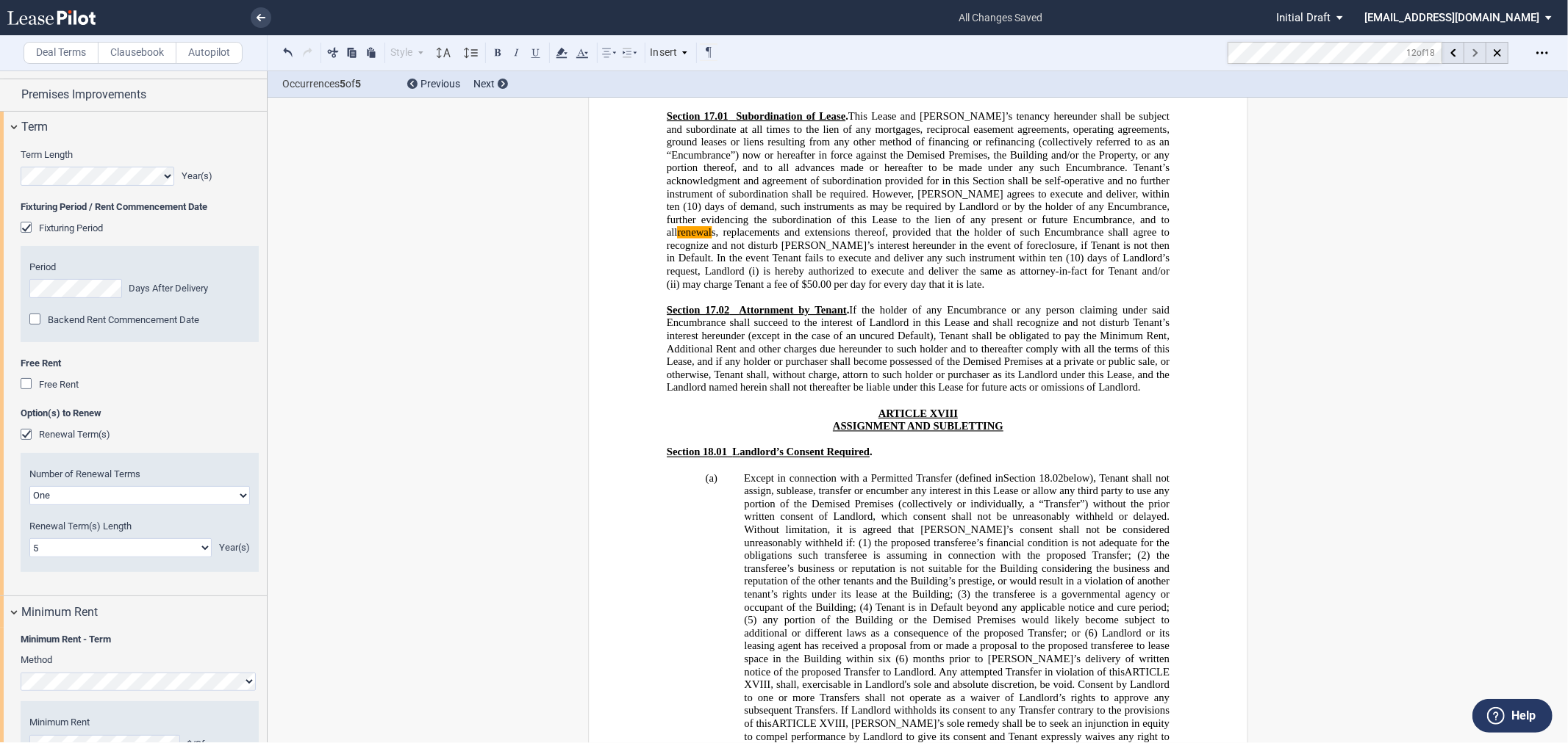
scroll to position [13815, 0]
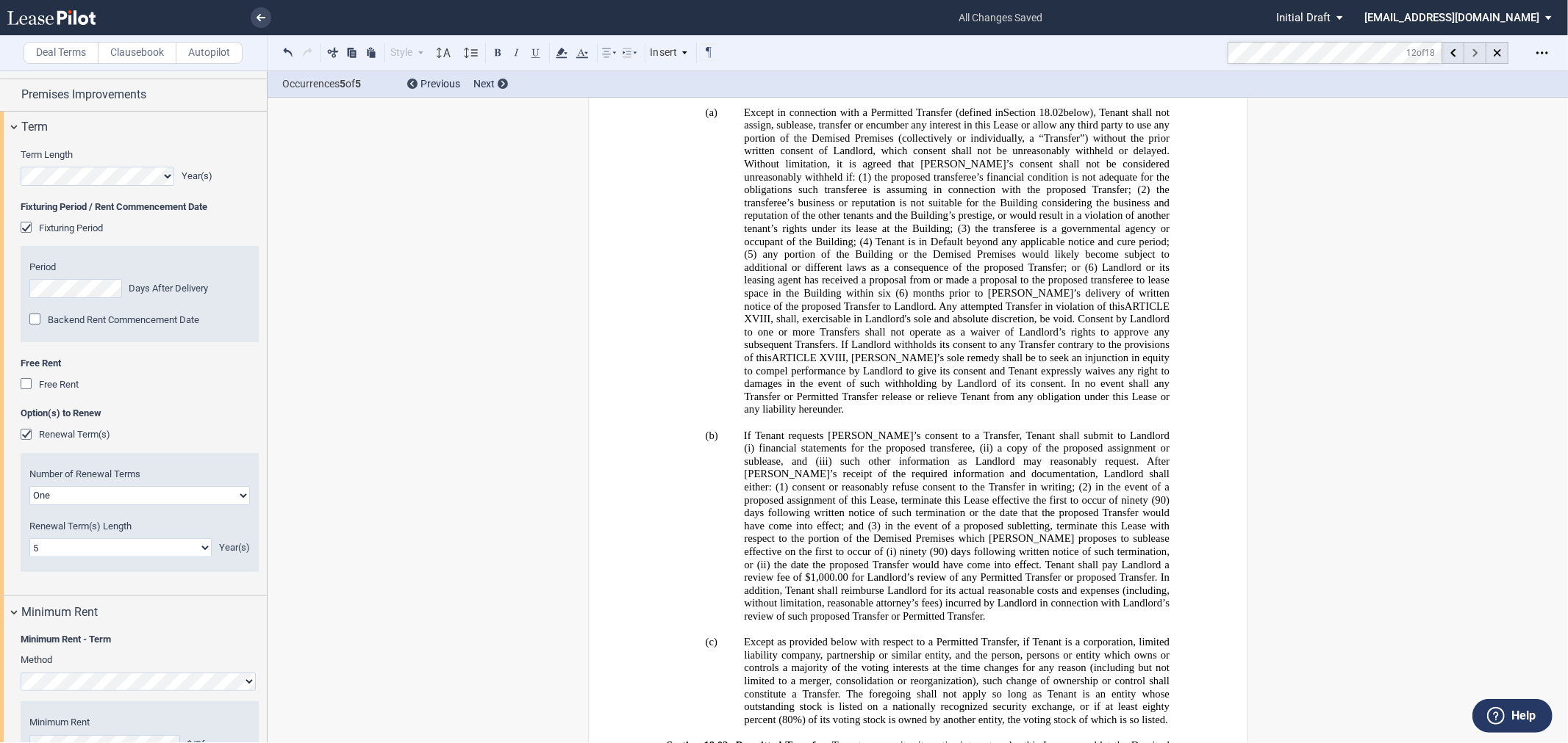
click at [1477, 44] on div at bounding box center [1475, 52] width 22 height 22
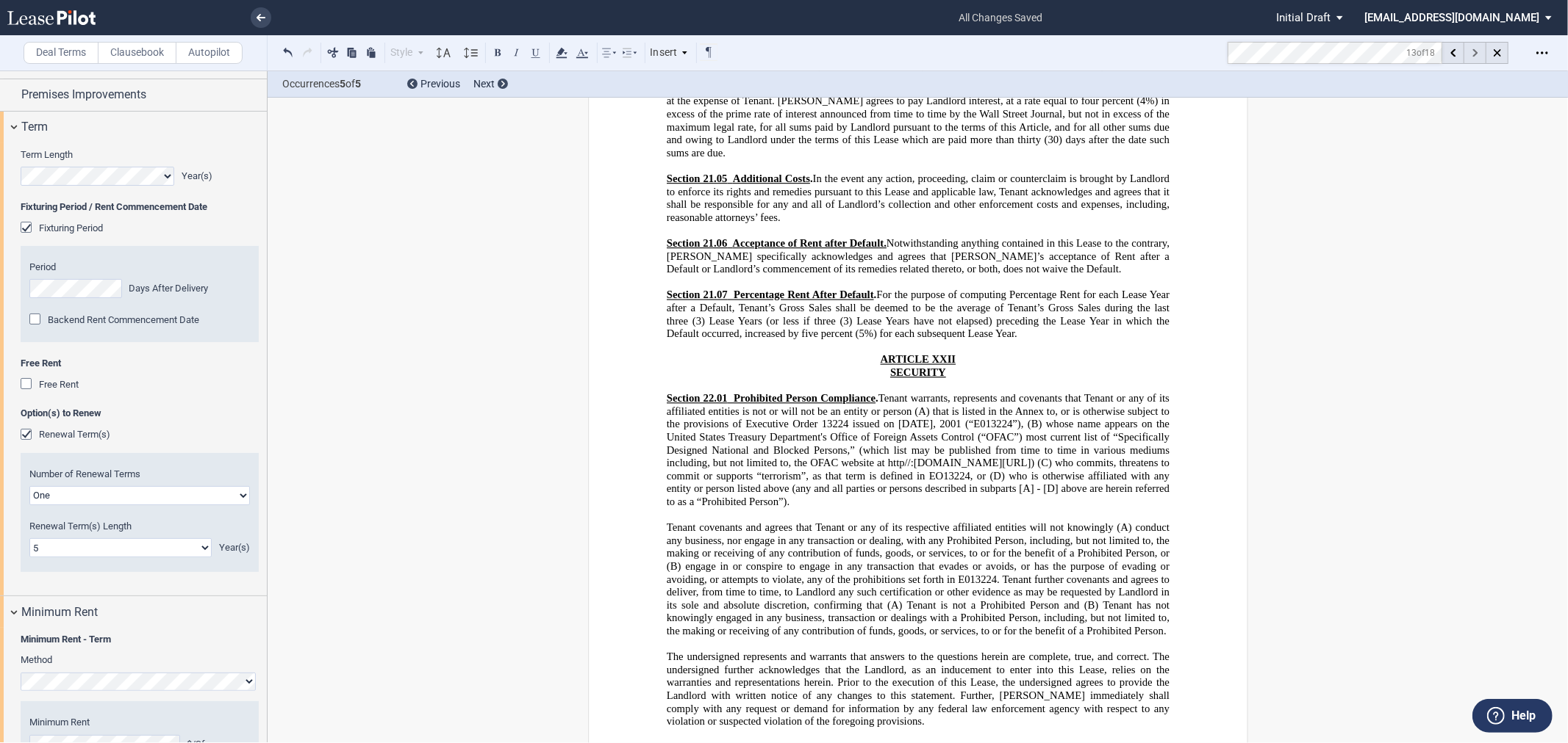
scroll to position [19888, 0]
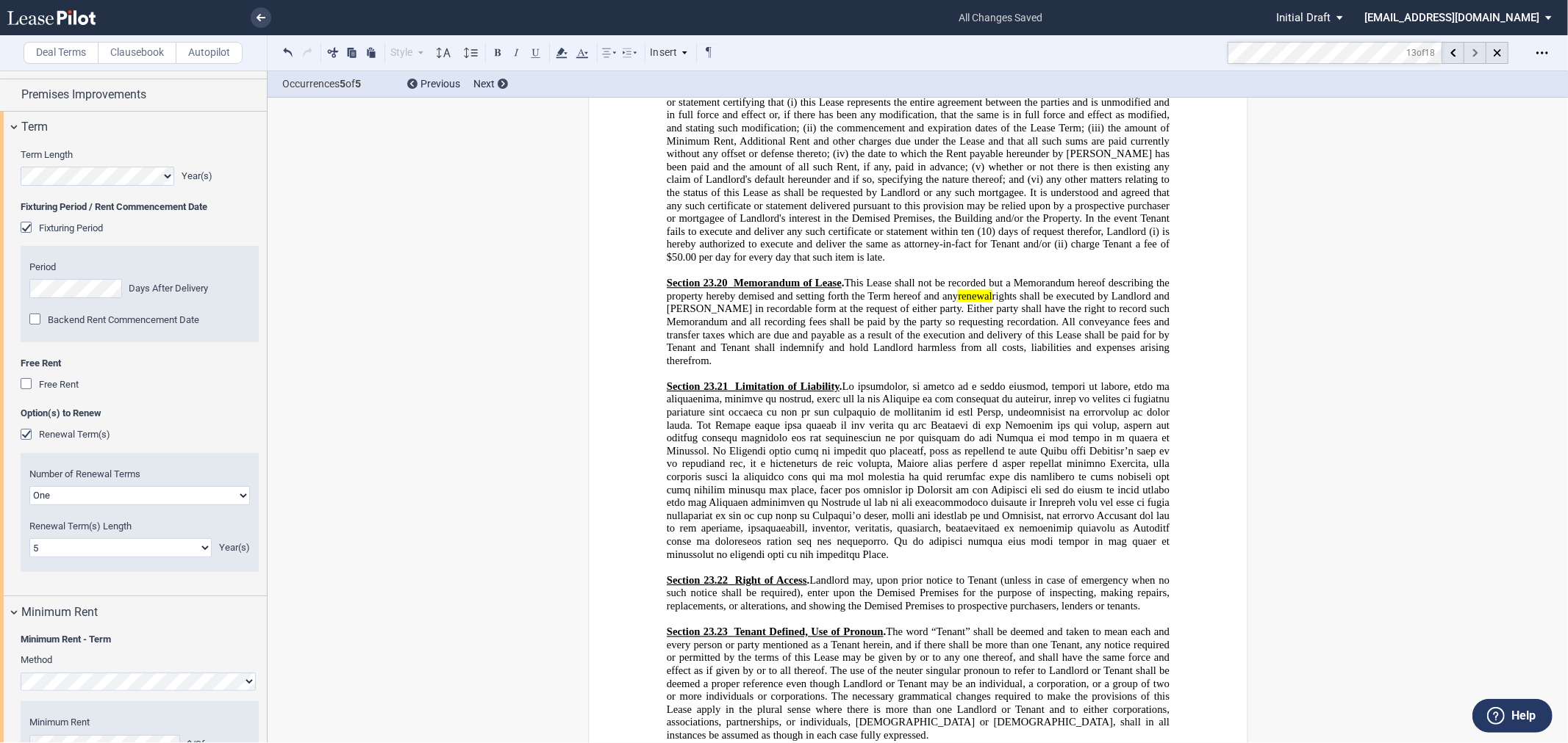
click at [1477, 44] on div at bounding box center [1475, 52] width 22 height 22
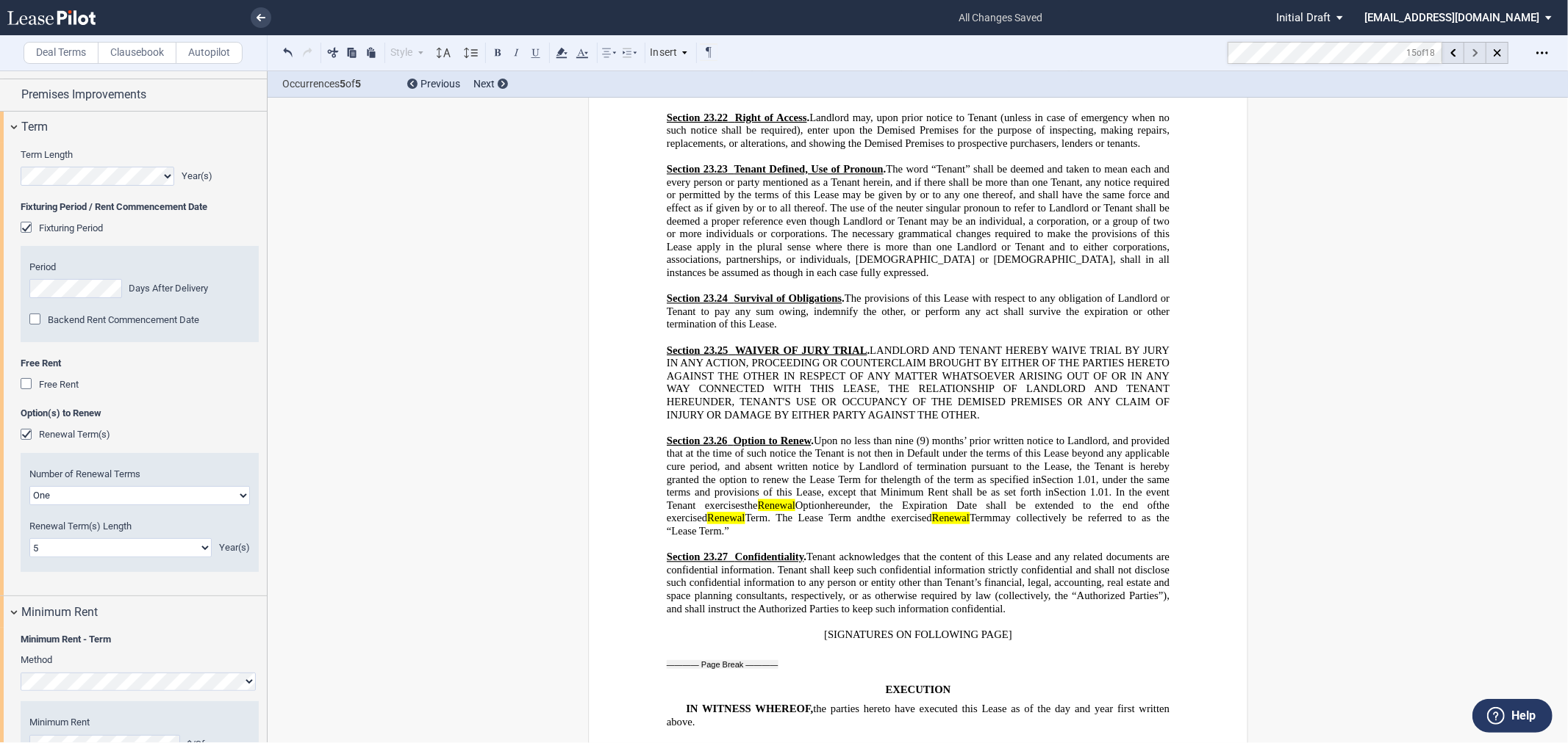
scroll to position [20616, 0]
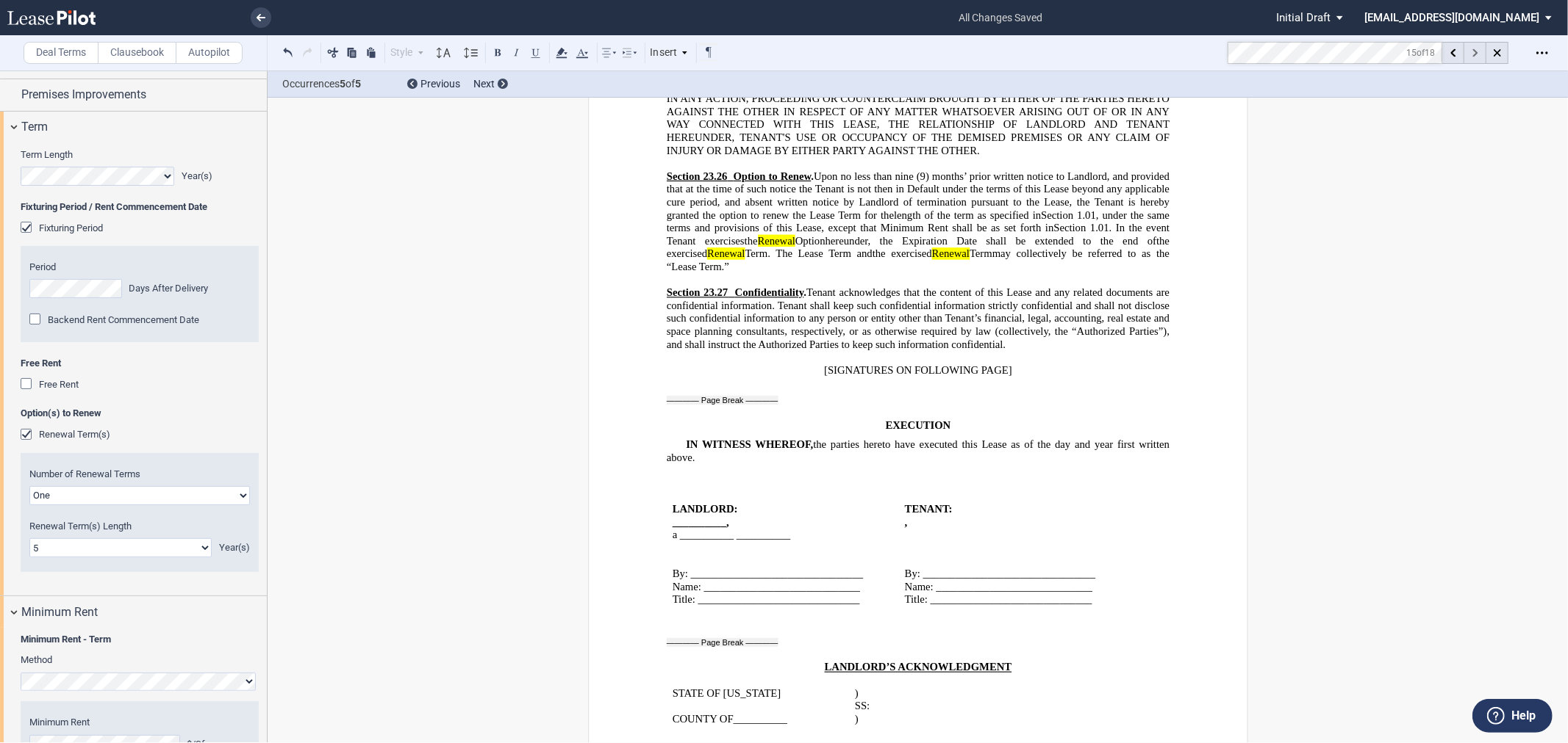
click at [1475, 53] on use at bounding box center [1475, 52] width 5 height 8
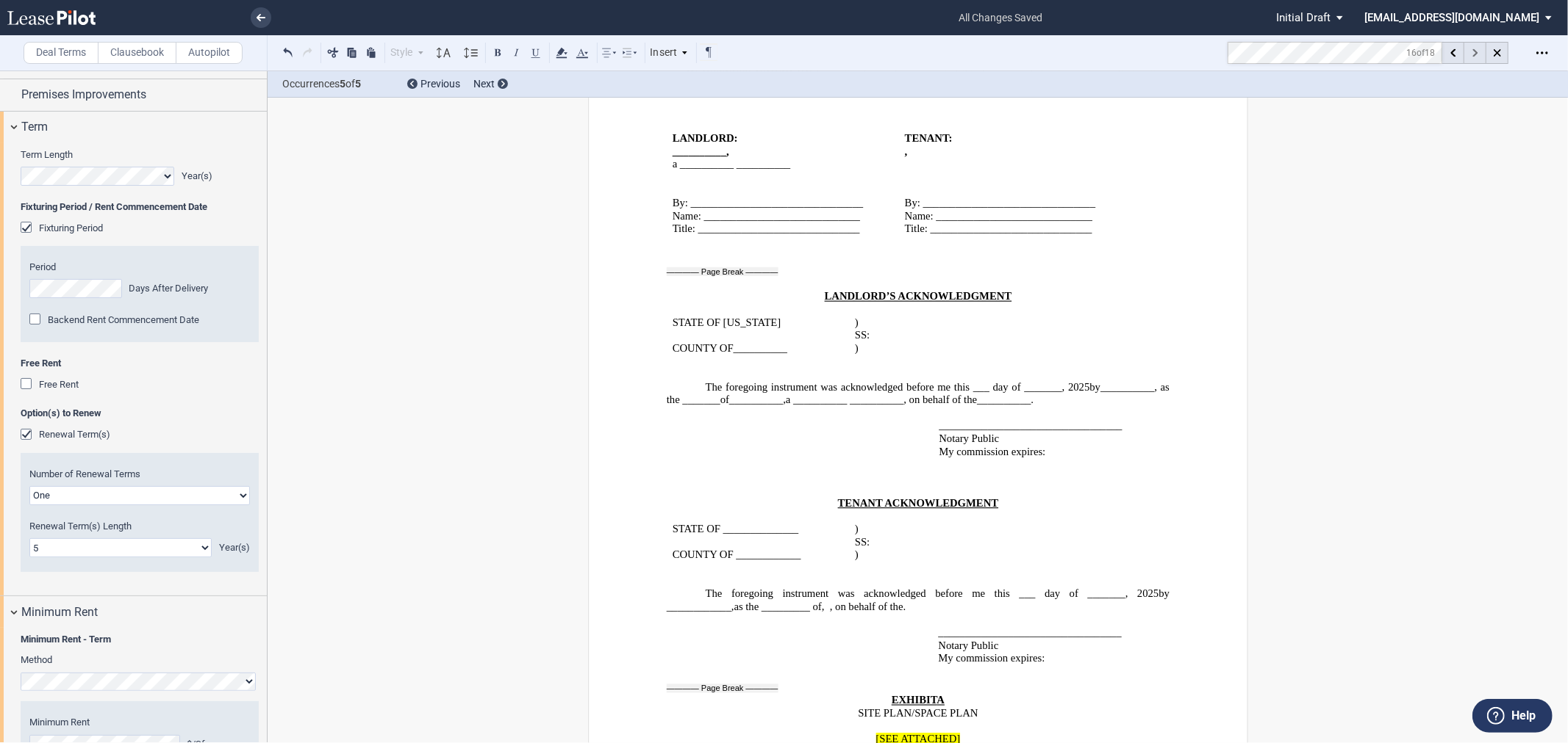
scroll to position [21303, 0]
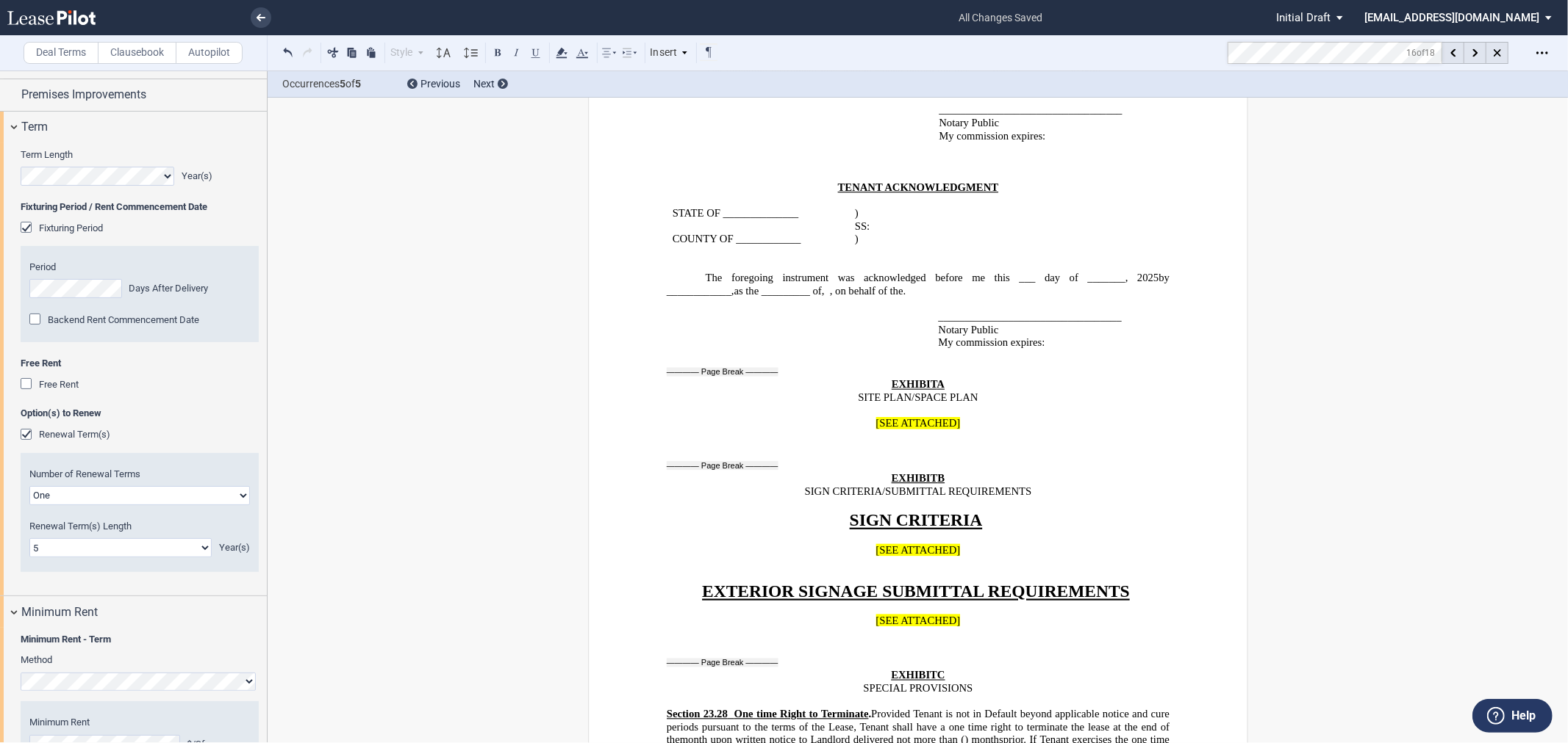
drag, startPoint x: 785, startPoint y: 387, endPoint x: 728, endPoint y: 288, distance: 114.2
